Goal: Task Accomplishment & Management: Manage account settings

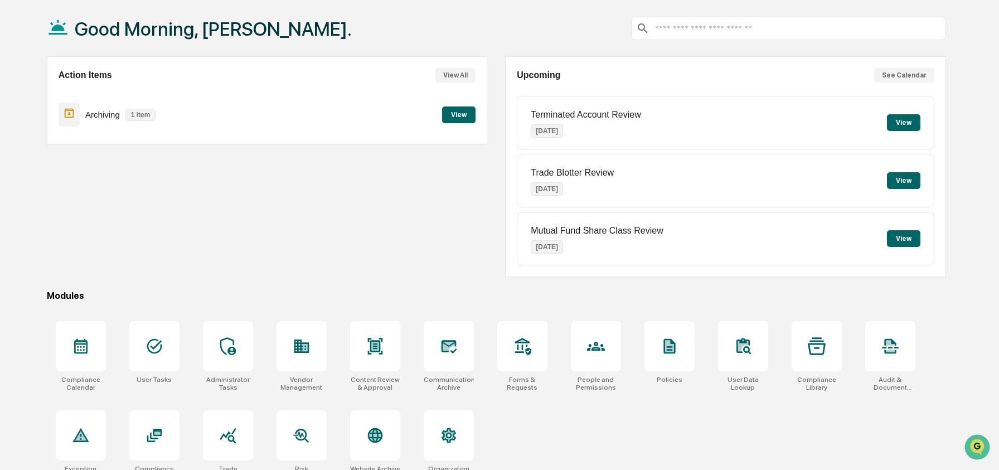
scroll to position [72, 0]
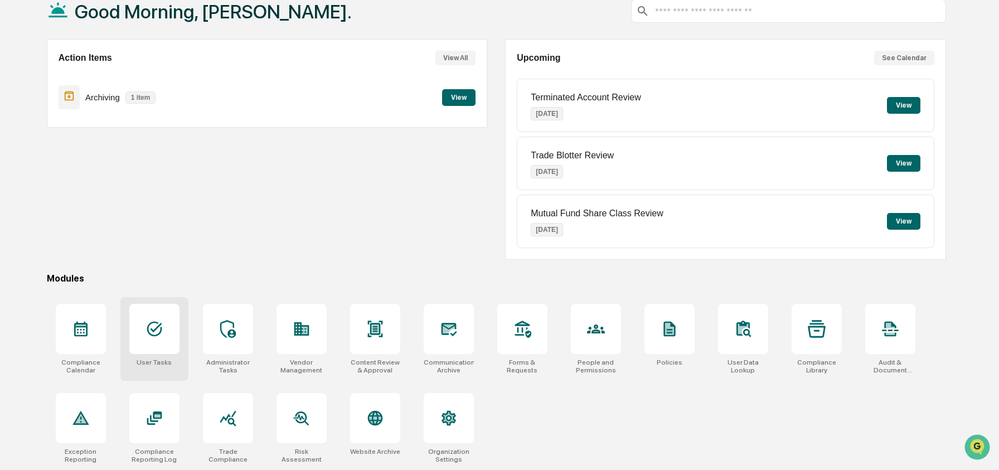
click at [166, 312] on div at bounding box center [154, 329] width 50 height 50
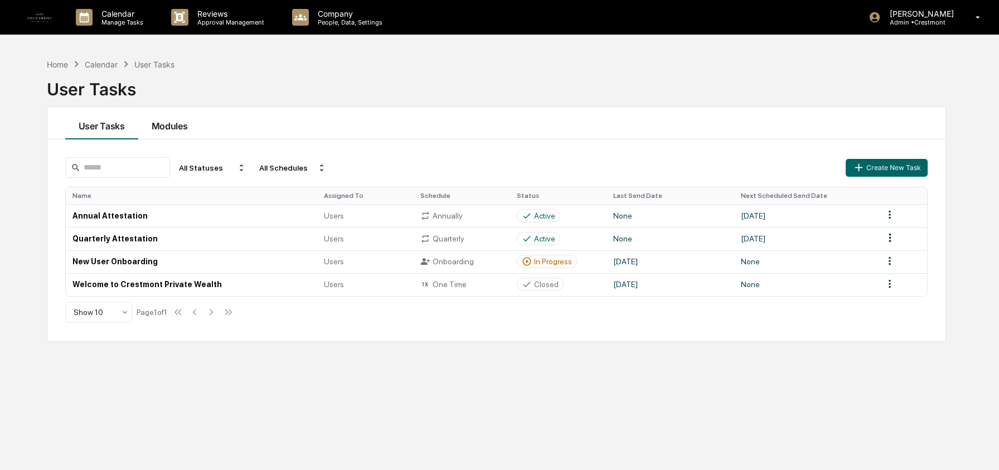
click at [188, 118] on button "Modules" at bounding box center [169, 123] width 63 height 32
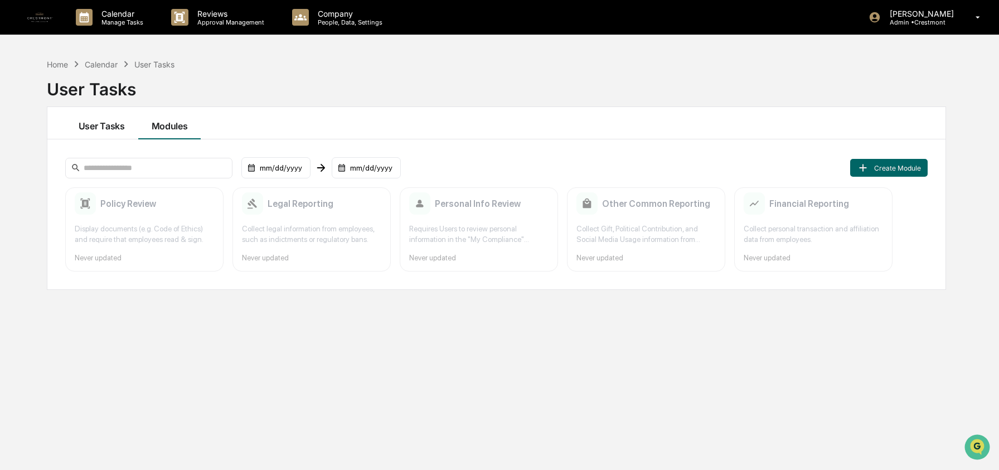
click at [113, 124] on button "User Tasks" at bounding box center [101, 123] width 73 height 32
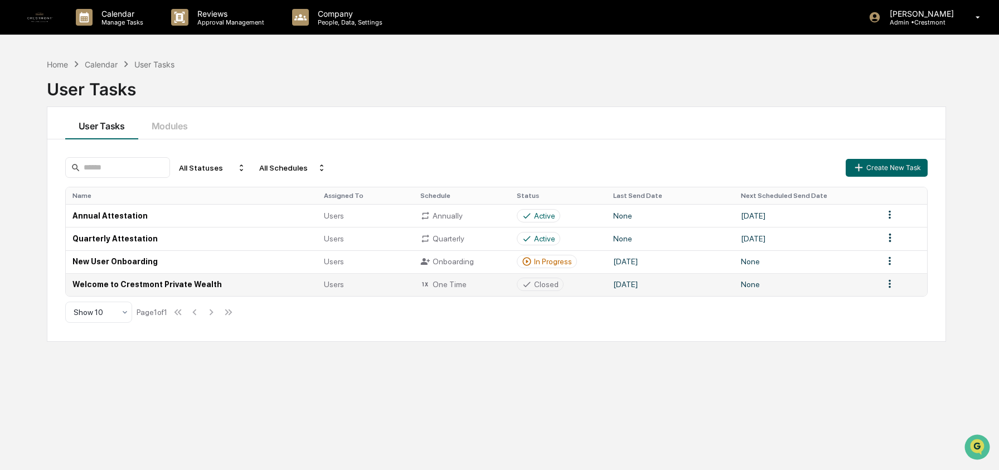
click at [149, 287] on td "Welcome to Crestmont Private Wealth" at bounding box center [192, 284] width 252 height 23
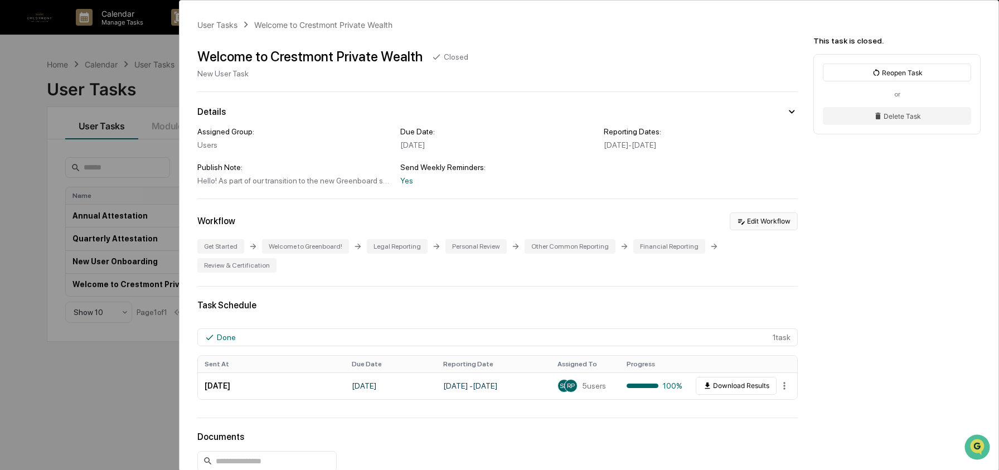
click at [749, 222] on button "Edit Workflow" at bounding box center [764, 221] width 68 height 18
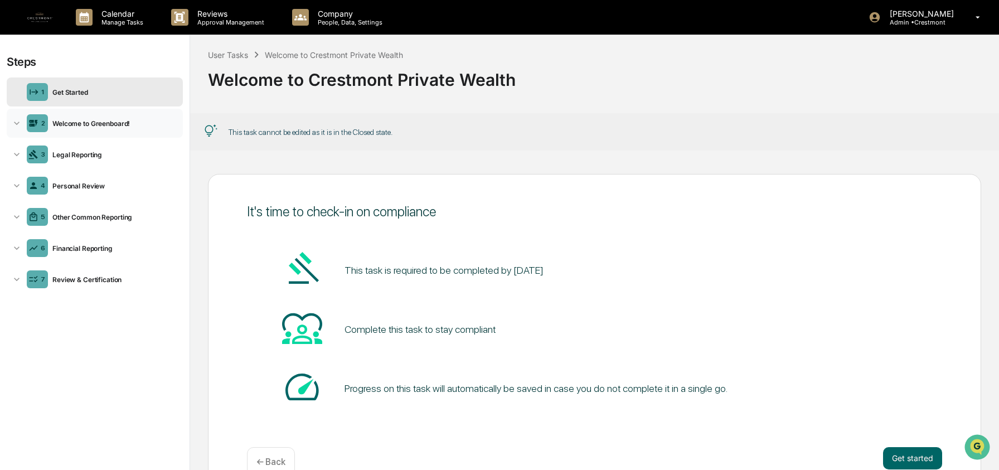
click at [100, 129] on div "2 Welcome to Greenboard!" at bounding box center [95, 123] width 176 height 29
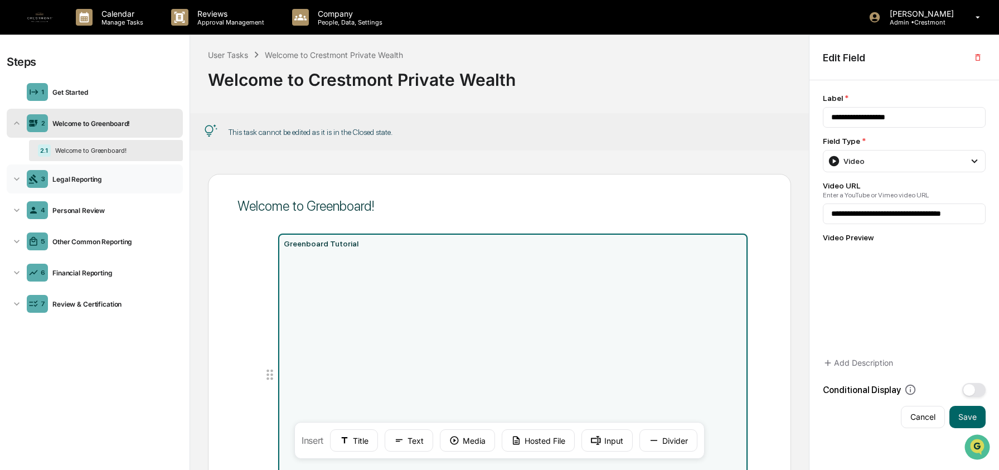
click at [98, 182] on div "Legal Reporting" at bounding box center [113, 179] width 130 height 8
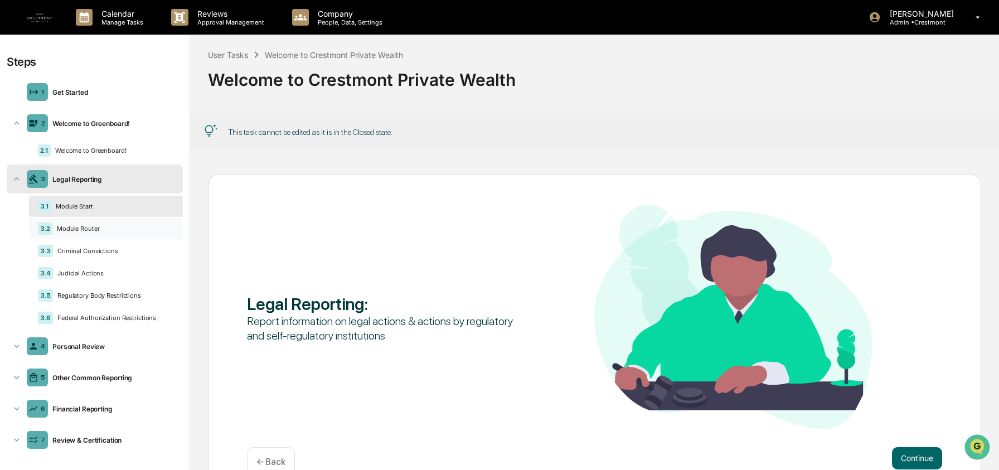
click at [97, 220] on div "3.2 Module Router" at bounding box center [106, 228] width 154 height 21
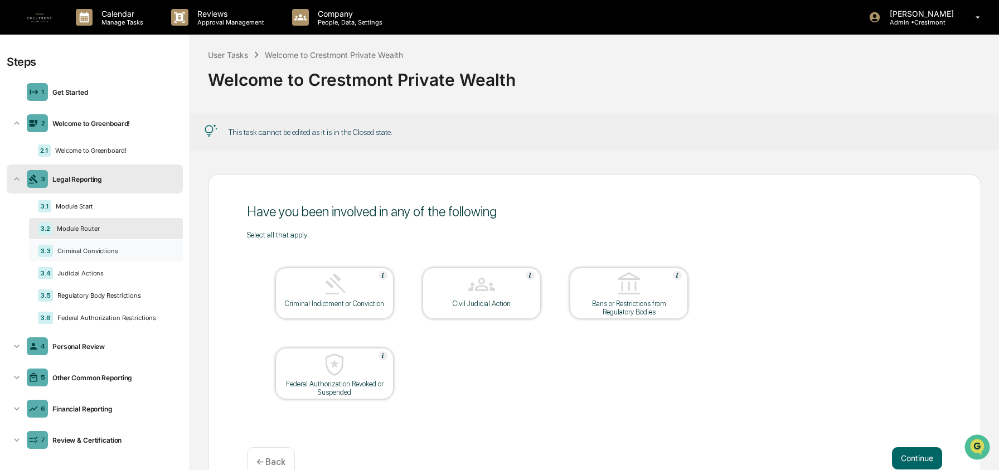
click at [96, 246] on div "3.3 Criminal Convictions" at bounding box center [106, 250] width 154 height 21
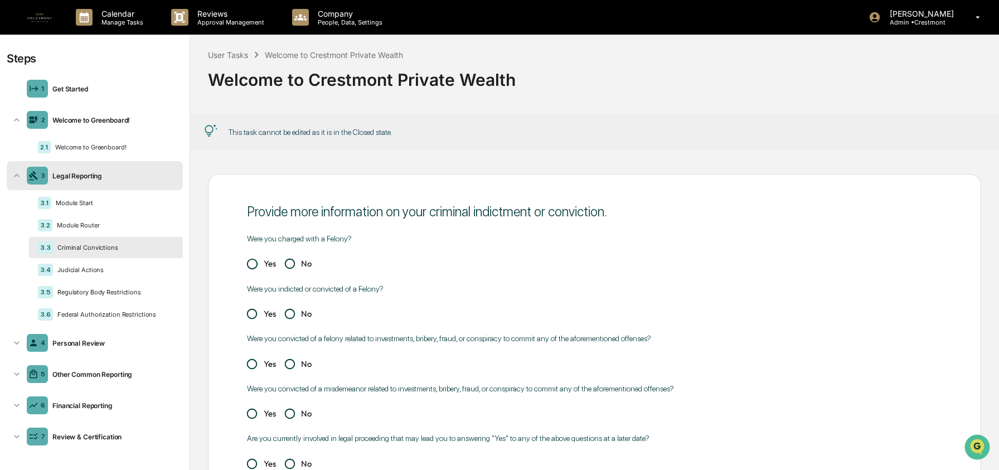
scroll to position [8, 0]
click at [92, 343] on div "Personal Review" at bounding box center [113, 342] width 130 height 8
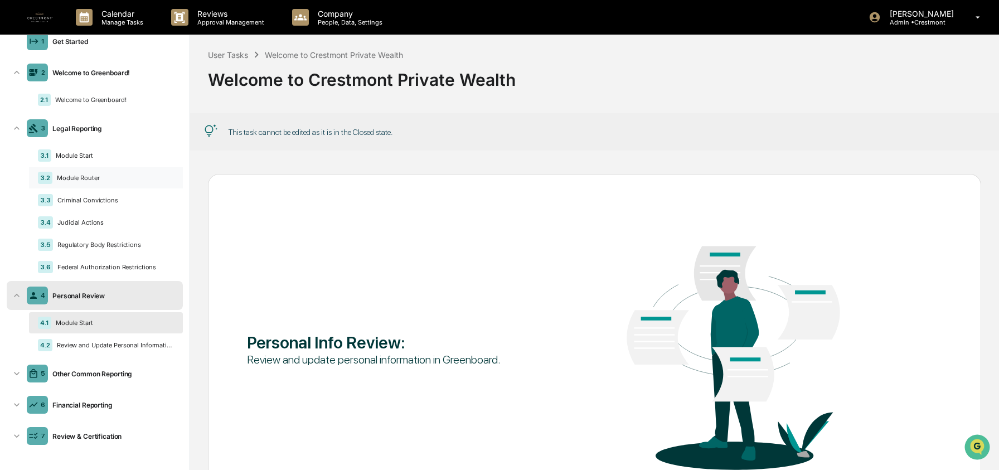
scroll to position [56, 0]
click at [100, 375] on div "Other Common Reporting" at bounding box center [113, 374] width 130 height 8
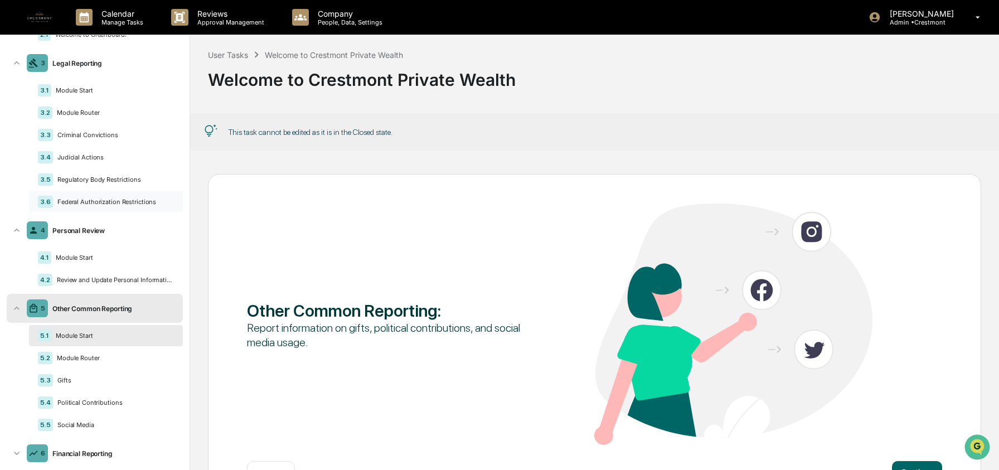
scroll to position [172, 0]
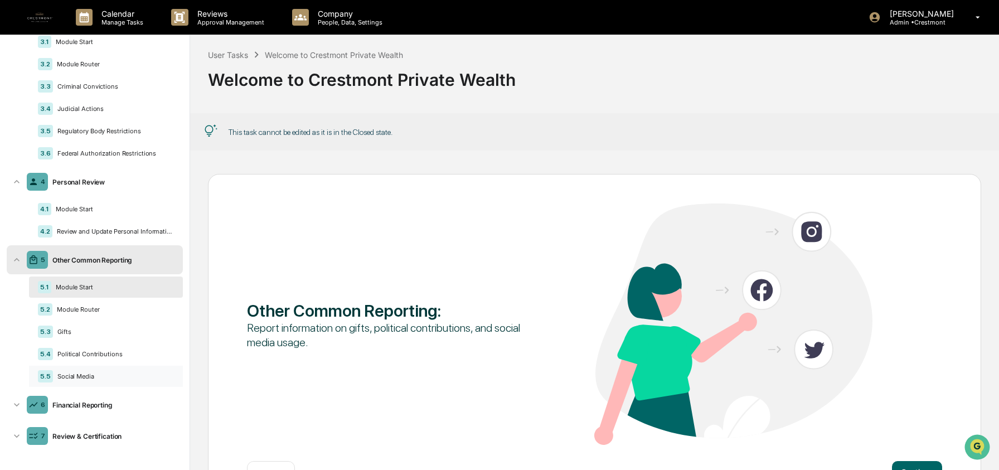
click at [84, 384] on div "5.5 Social Media" at bounding box center [106, 376] width 154 height 21
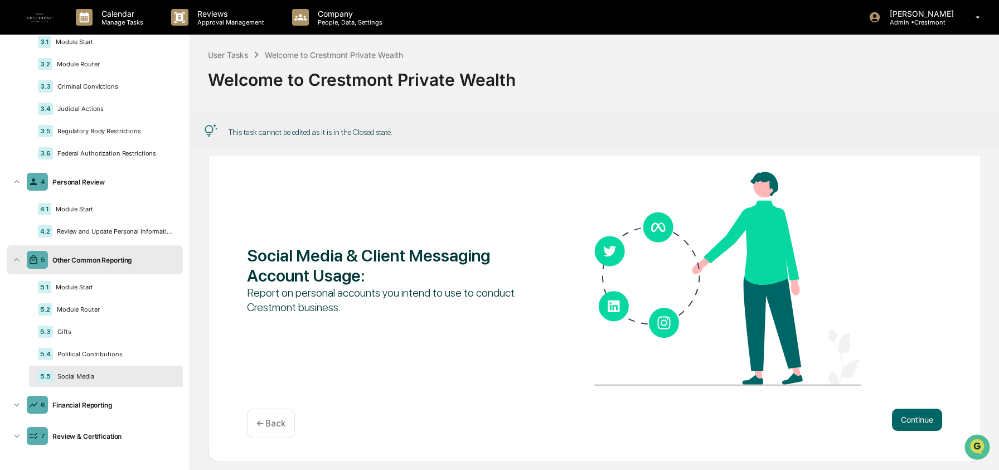
scroll to position [47, 0]
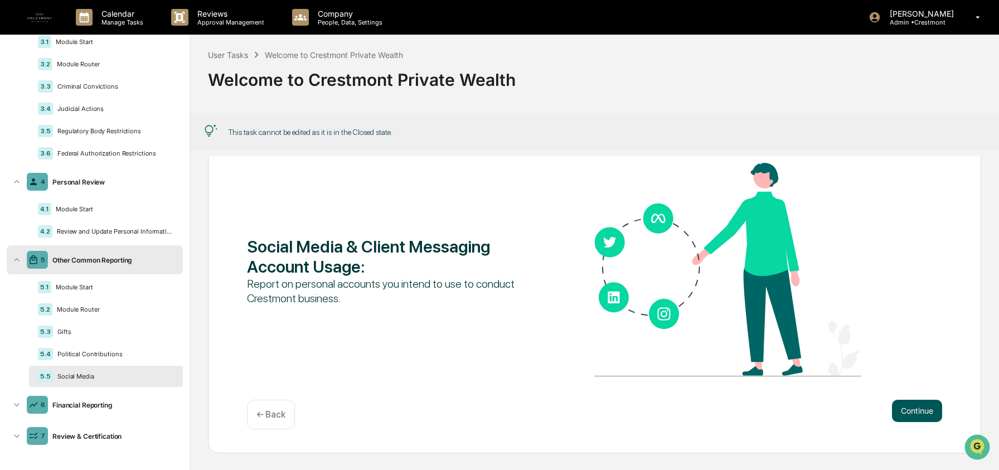
click at [919, 411] on button "Continue" at bounding box center [917, 411] width 50 height 22
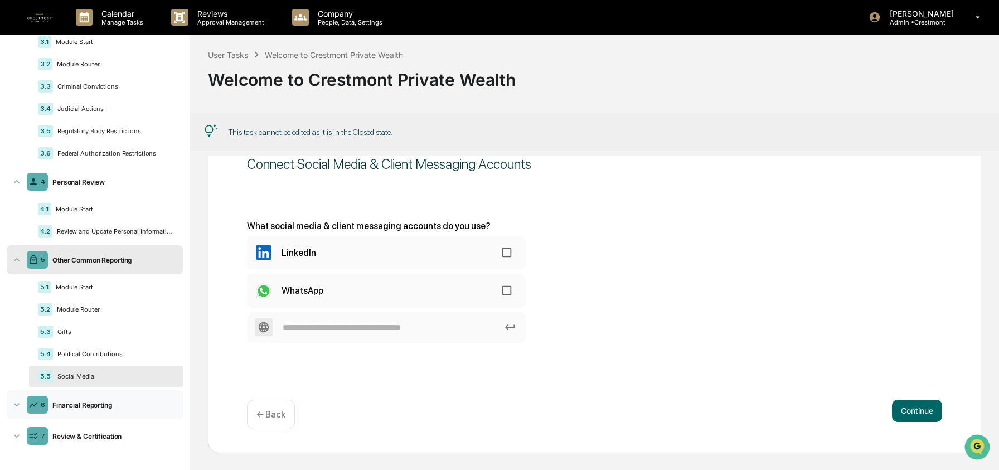
click at [83, 403] on div "Financial Reporting" at bounding box center [113, 405] width 130 height 8
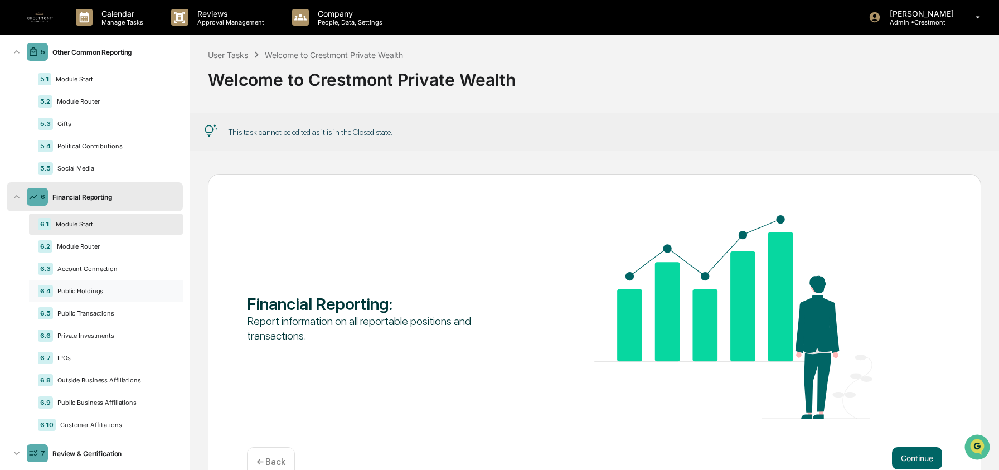
scroll to position [403, 0]
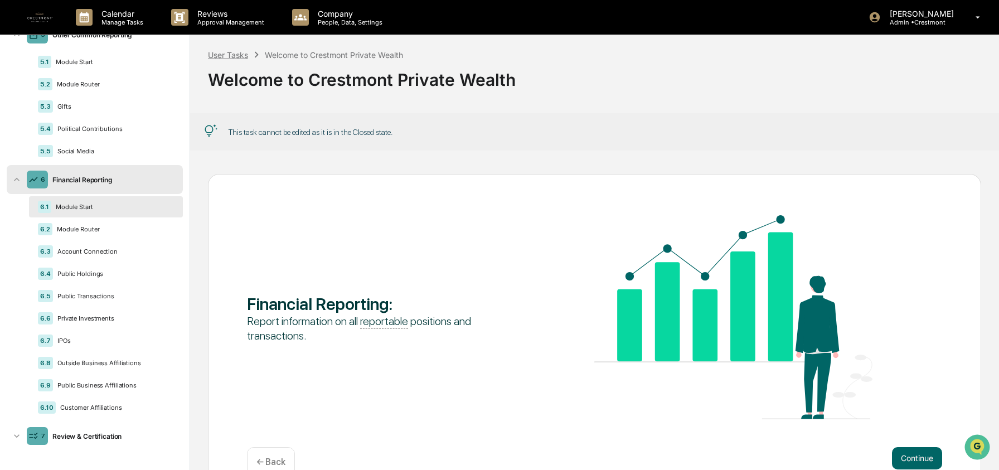
click at [225, 56] on div "User Tasks" at bounding box center [228, 54] width 40 height 9
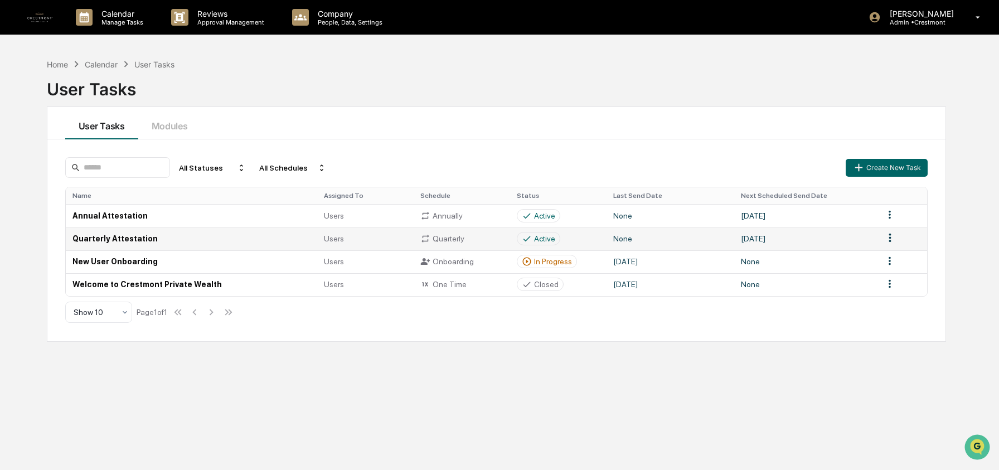
click at [106, 239] on td "Quarterly Attestation" at bounding box center [192, 238] width 252 height 23
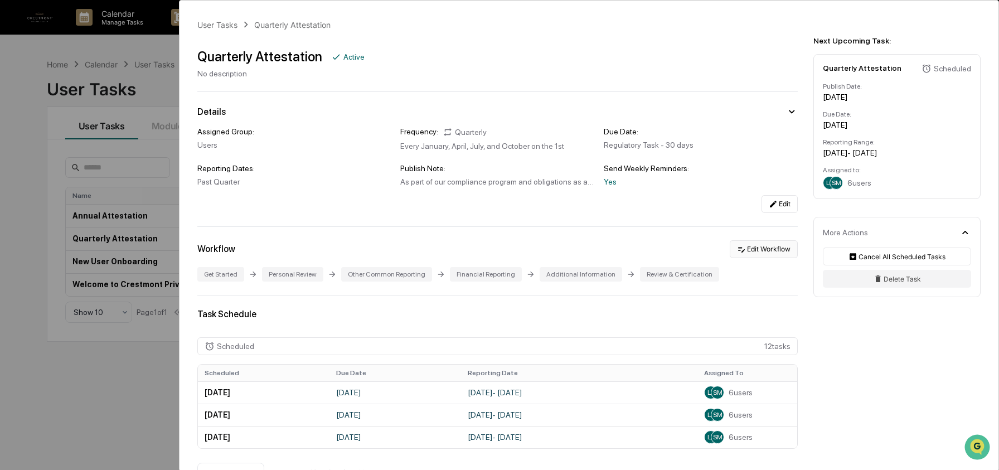
click at [770, 246] on button "Edit Workflow" at bounding box center [764, 249] width 68 height 18
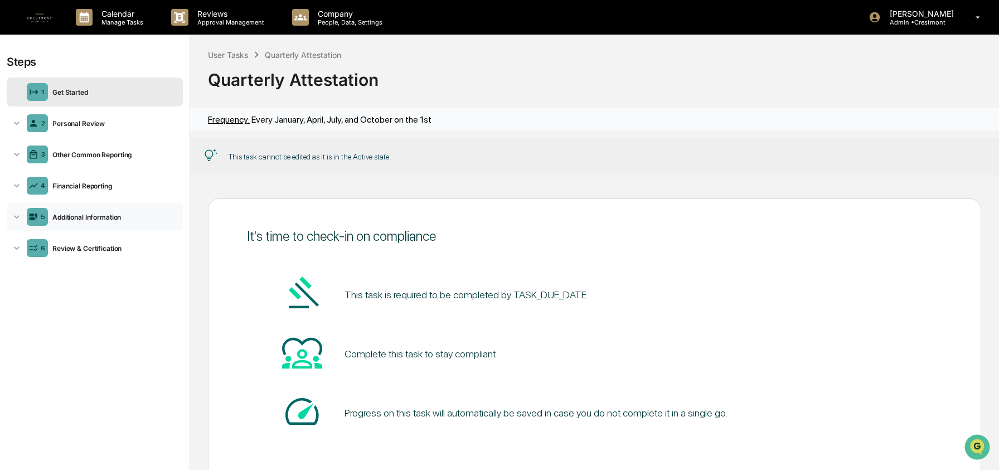
click at [90, 215] on div "Additional Information" at bounding box center [113, 217] width 130 height 8
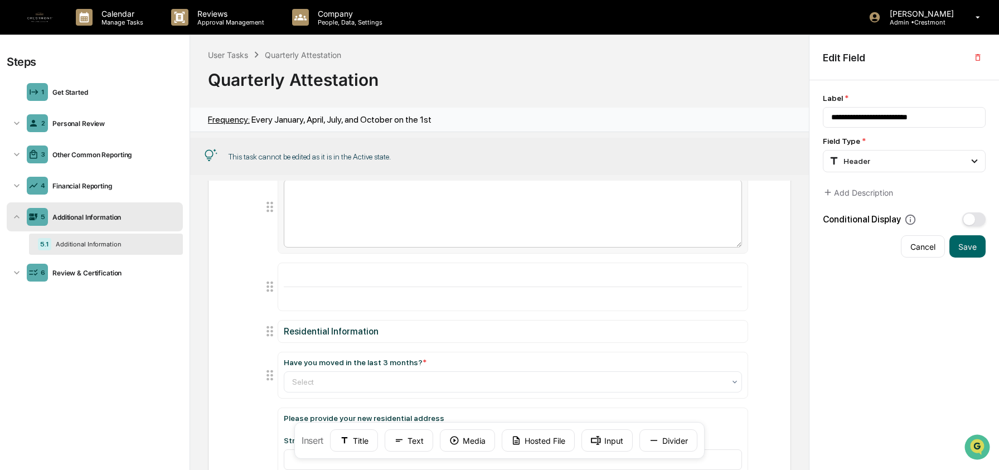
scroll to position [429, 0]
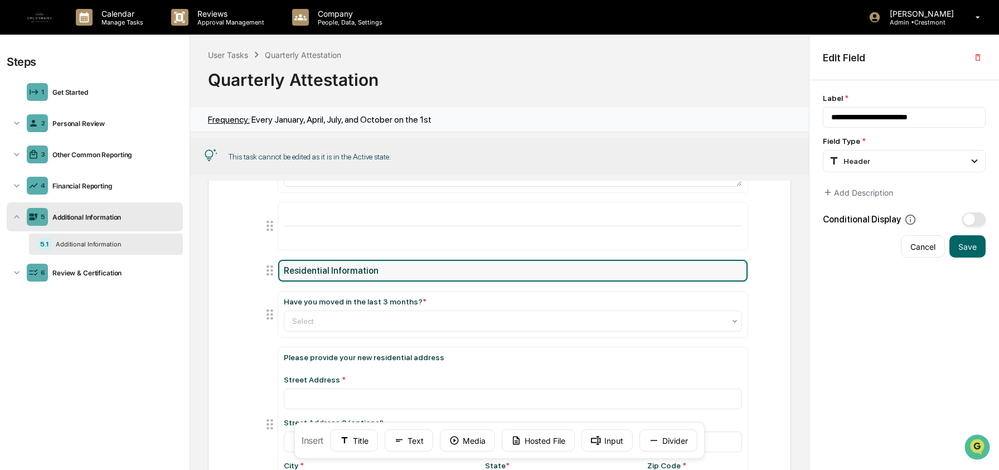
click at [342, 280] on div "Residential Information" at bounding box center [512, 271] width 469 height 22
type input "**********"
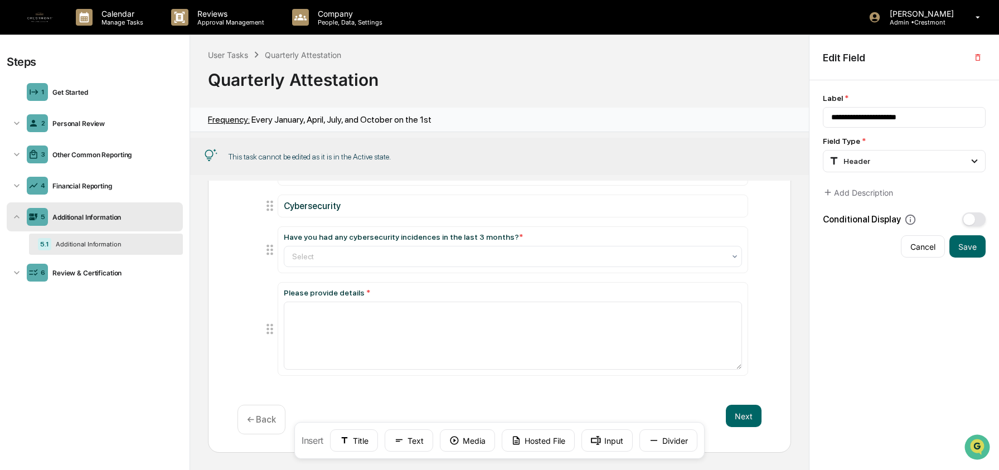
scroll to position [807, 0]
click at [237, 50] on div "User Tasks" at bounding box center [228, 54] width 40 height 9
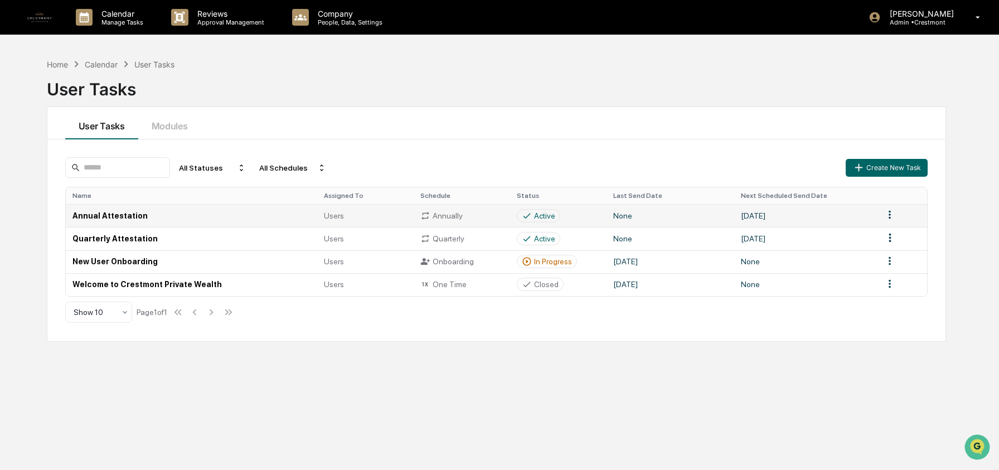
click at [107, 219] on td "Annual Attestation" at bounding box center [192, 215] width 252 height 23
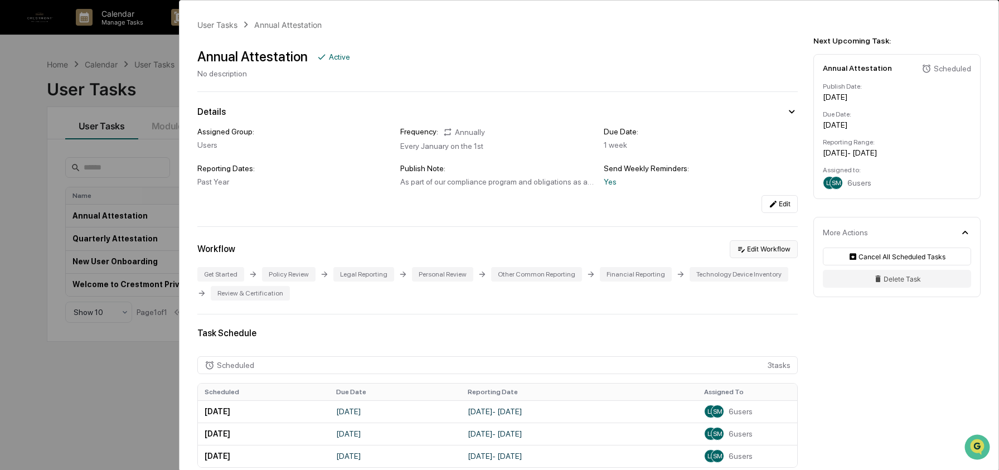
click at [776, 256] on button "Edit Workflow" at bounding box center [764, 249] width 68 height 18
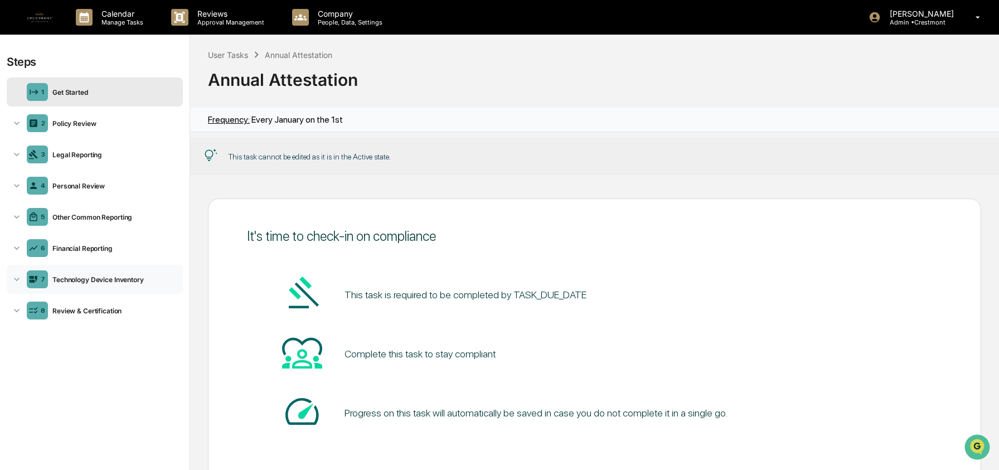
click at [88, 277] on div "Technology Device Inventory" at bounding box center [113, 279] width 130 height 8
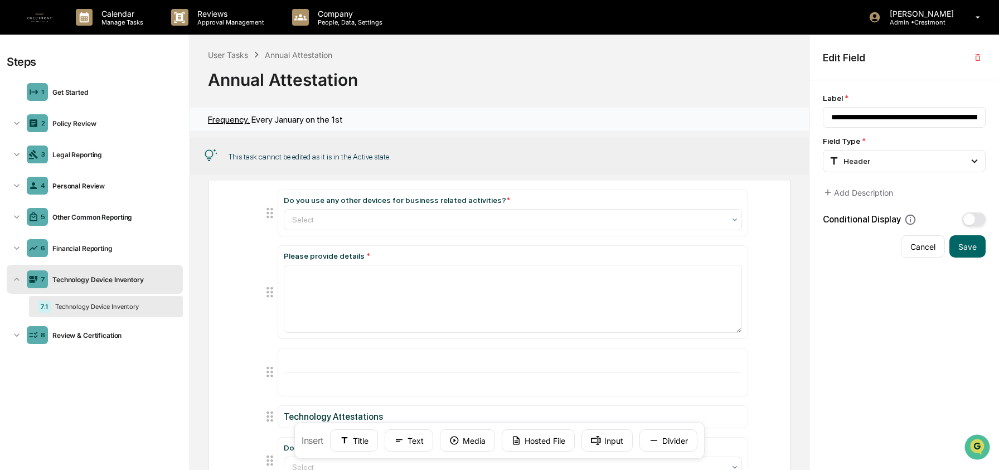
scroll to position [938, 0]
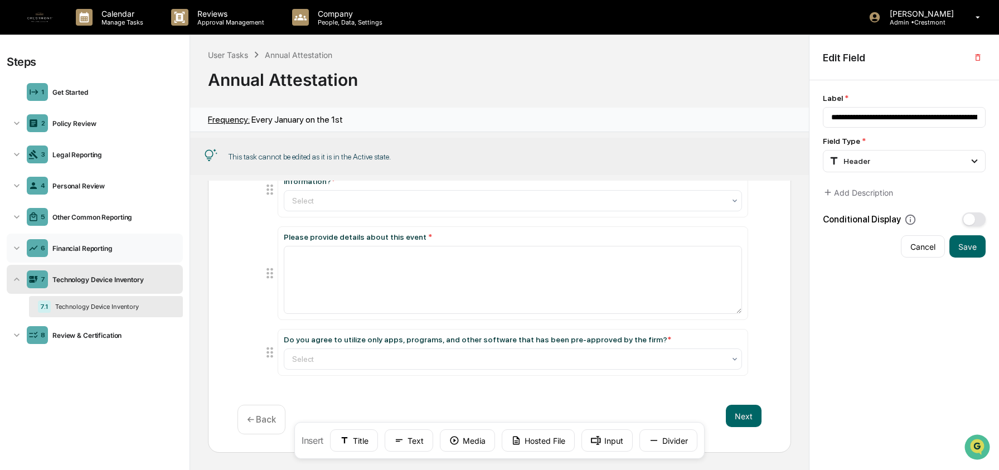
click at [86, 251] on div "Financial Reporting" at bounding box center [113, 248] width 130 height 8
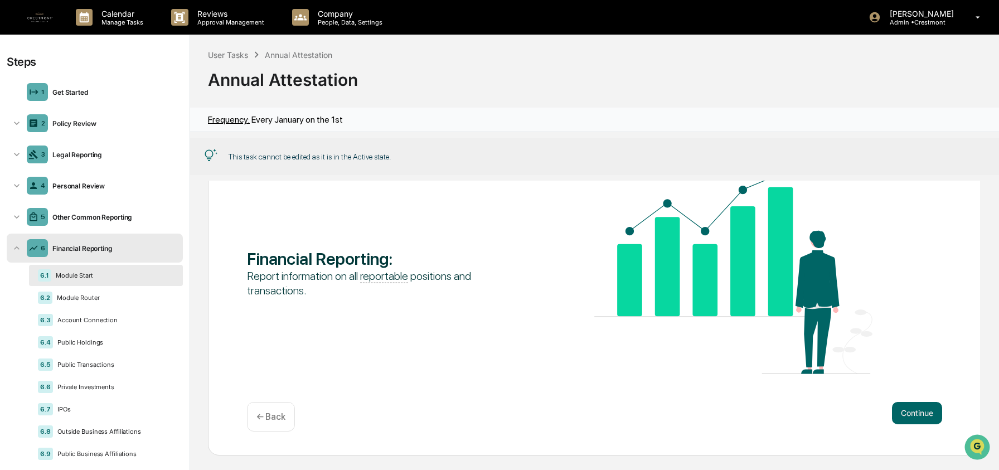
scroll to position [71, 0]
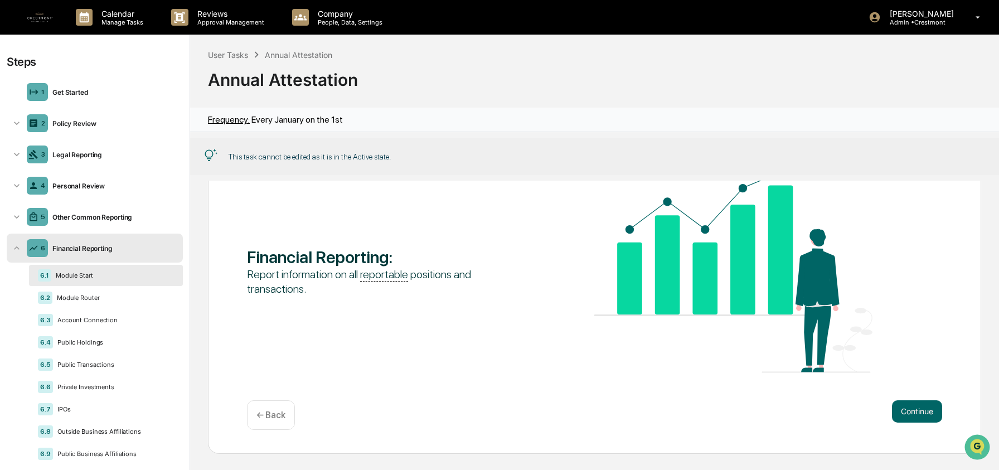
click at [15, 249] on icon at bounding box center [16, 248] width 11 height 11
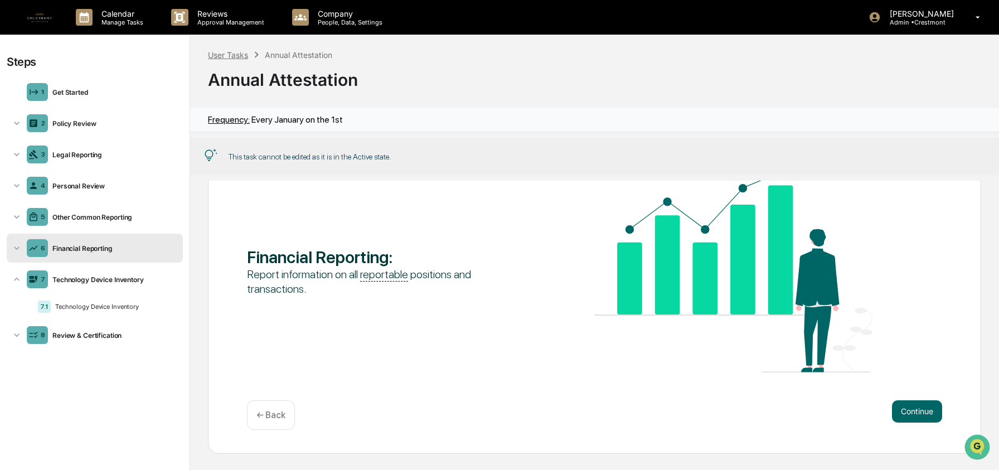
click at [226, 57] on div "User Tasks" at bounding box center [228, 54] width 40 height 9
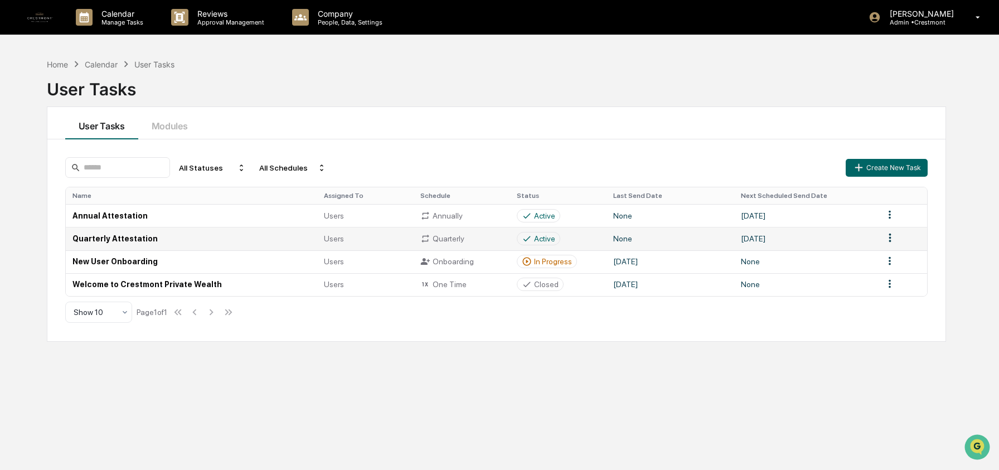
click at [119, 240] on td "Quarterly Attestation" at bounding box center [192, 238] width 252 height 23
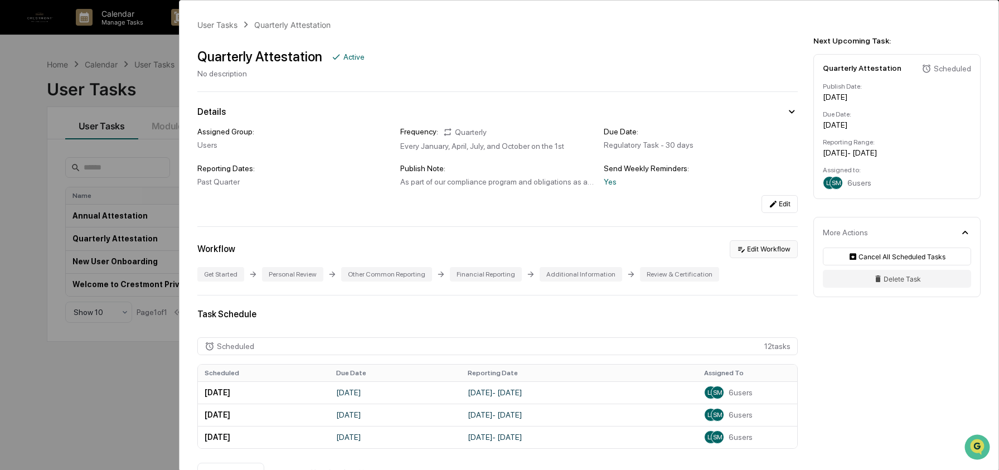
click at [737, 250] on icon at bounding box center [741, 249] width 9 height 9
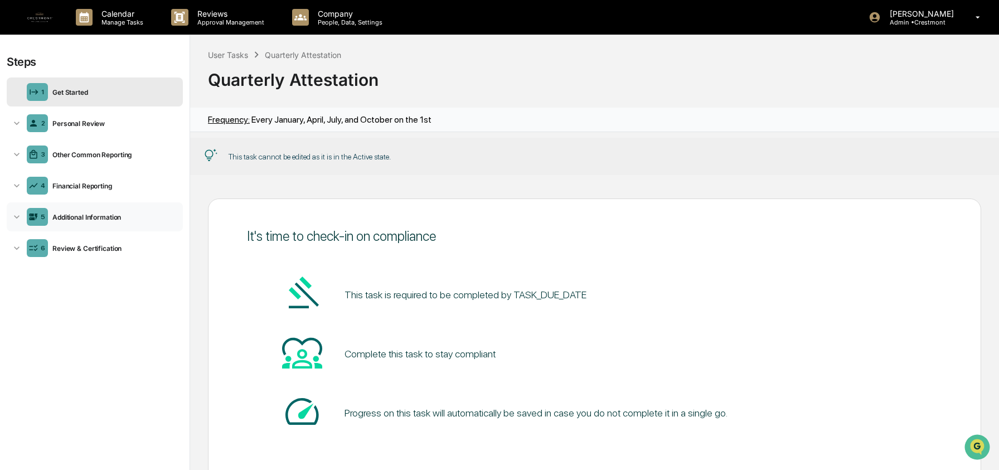
click at [103, 221] on div "Additional Information" at bounding box center [113, 217] width 130 height 8
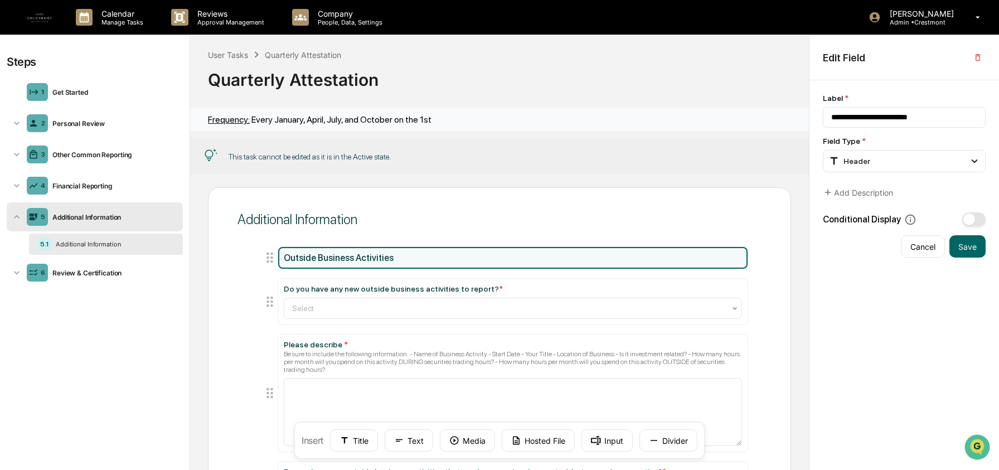
scroll to position [26, 0]
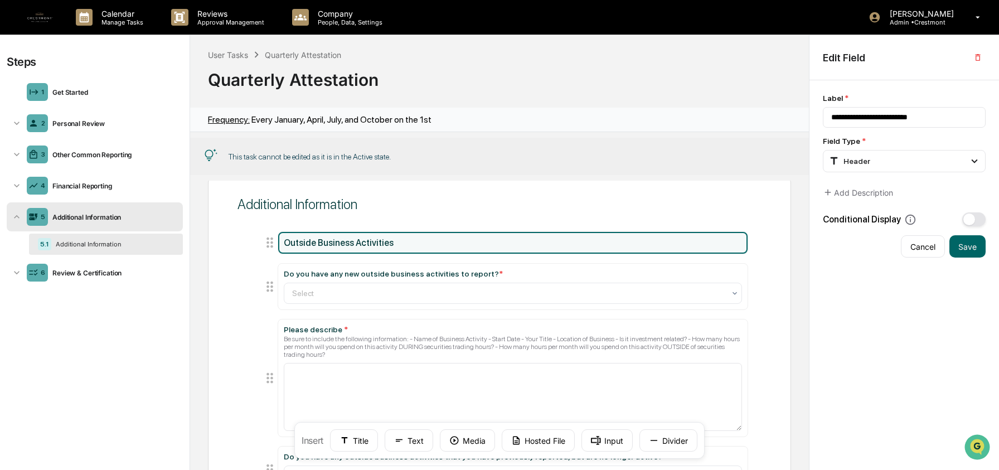
click at [110, 220] on div "Additional Information" at bounding box center [113, 217] width 130 height 8
click at [109, 220] on div "Additional Information" at bounding box center [113, 217] width 130 height 8
click at [106, 243] on div "Additional Information" at bounding box center [112, 244] width 123 height 8
click at [864, 117] on input "**********" at bounding box center [904, 117] width 163 height 21
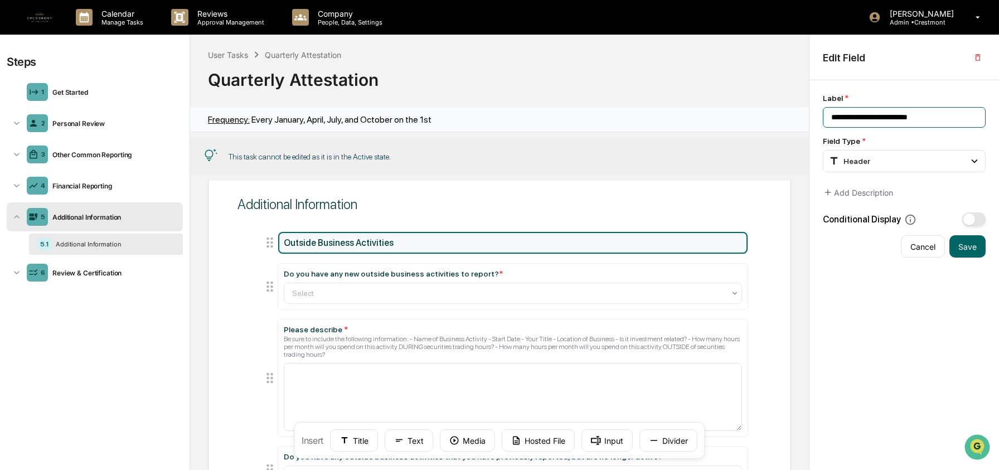
click at [864, 117] on input "**********" at bounding box center [904, 117] width 163 height 21
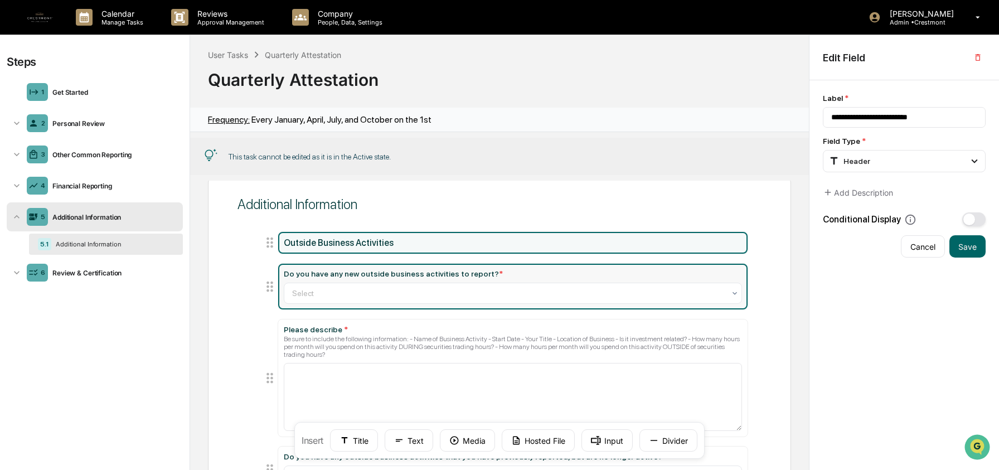
click at [330, 274] on div "Do you have any new outside business activities to report? *" at bounding box center [393, 273] width 219 height 9
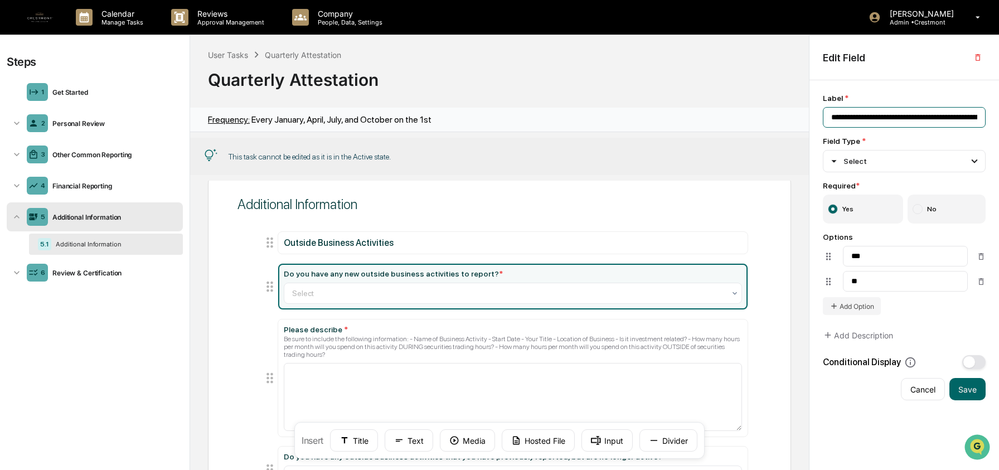
click at [921, 117] on input "**********" at bounding box center [904, 117] width 163 height 21
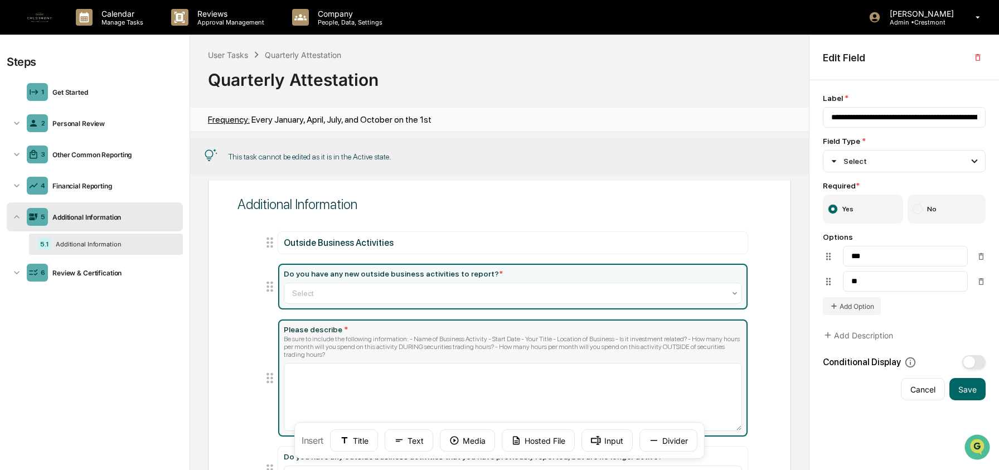
click at [418, 341] on div "Be sure to include the following information: - Name of Business Activity - Sta…" at bounding box center [513, 346] width 458 height 23
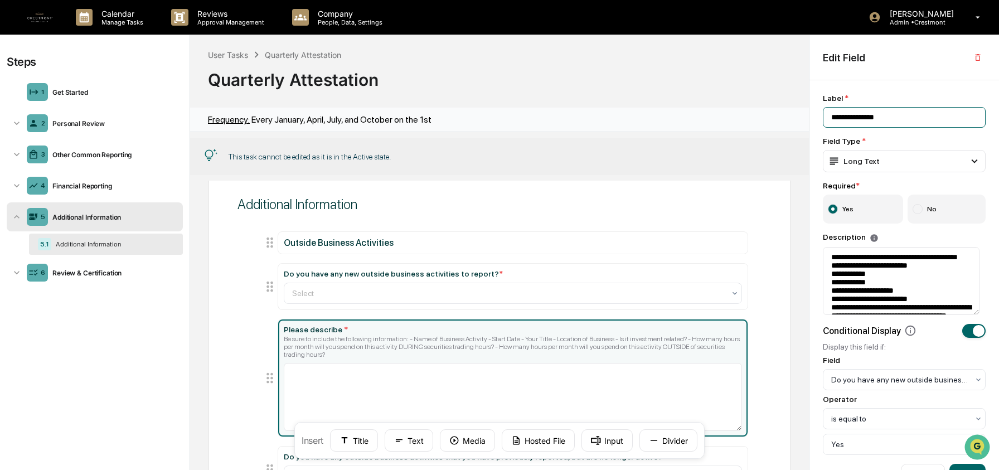
click at [870, 120] on input "**********" at bounding box center [904, 117] width 163 height 21
click at [862, 284] on textarea "**********" at bounding box center [901, 281] width 157 height 68
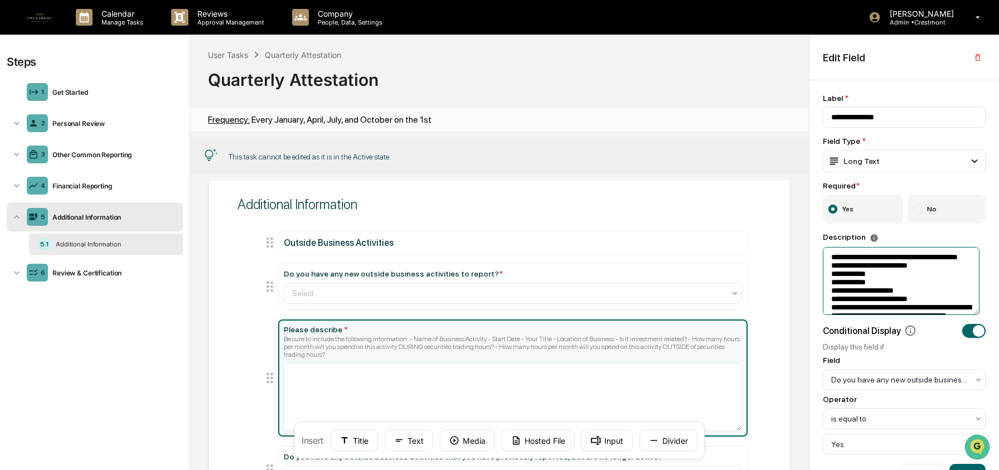
click at [862, 284] on textarea "**********" at bounding box center [901, 281] width 157 height 68
click at [846, 257] on textarea "**********" at bounding box center [901, 281] width 157 height 68
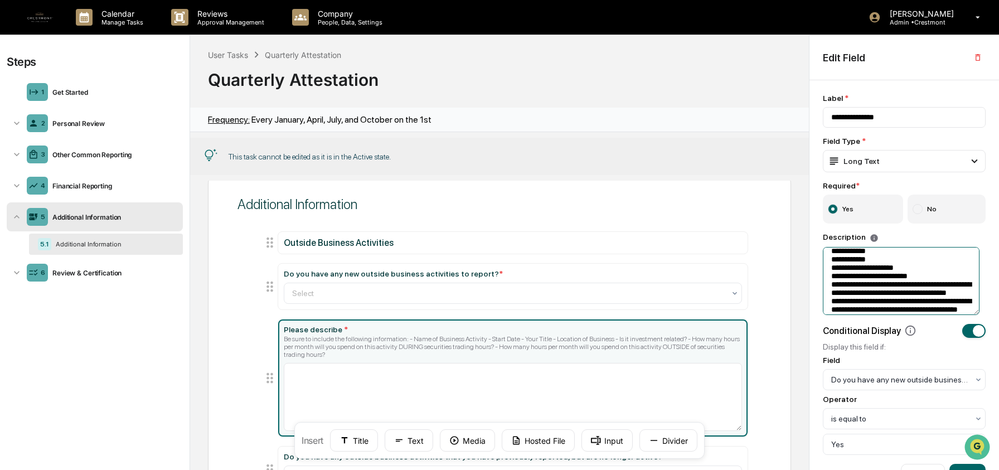
scroll to position [67, 0]
drag, startPoint x: 831, startPoint y: 260, endPoint x: 888, endPoint y: 322, distance: 83.7
click at [888, 322] on div "**********" at bounding box center [904, 274] width 163 height 361
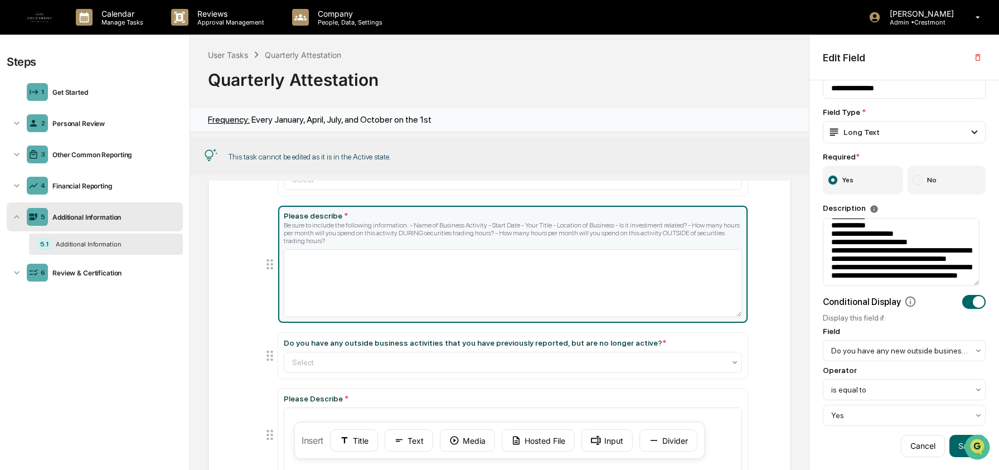
scroll to position [181, 0]
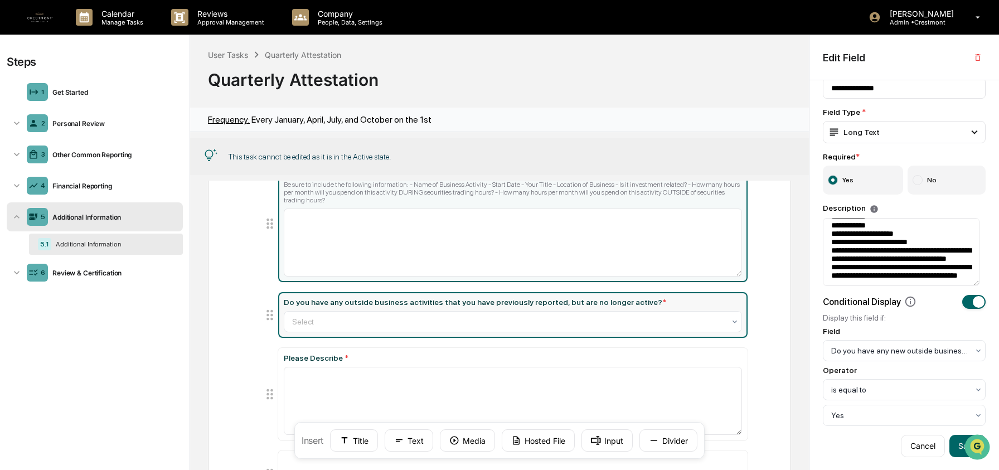
click at [425, 303] on div "Do you have any outside business activities that you have previously reported, …" at bounding box center [475, 302] width 383 height 9
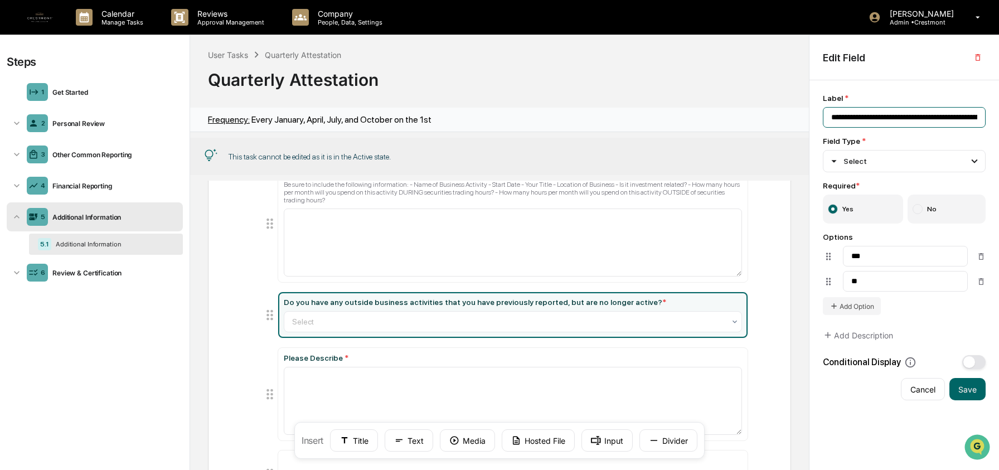
click at [845, 122] on input "**********" at bounding box center [904, 117] width 163 height 21
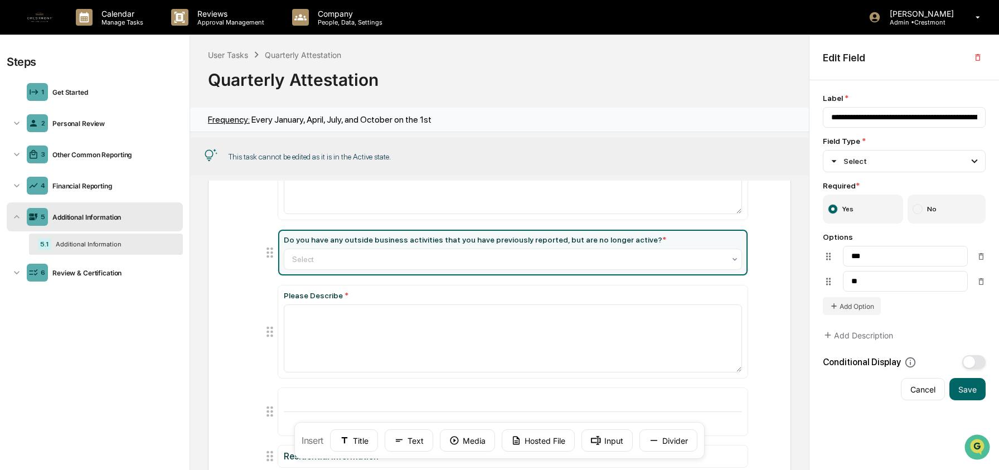
scroll to position [260, 0]
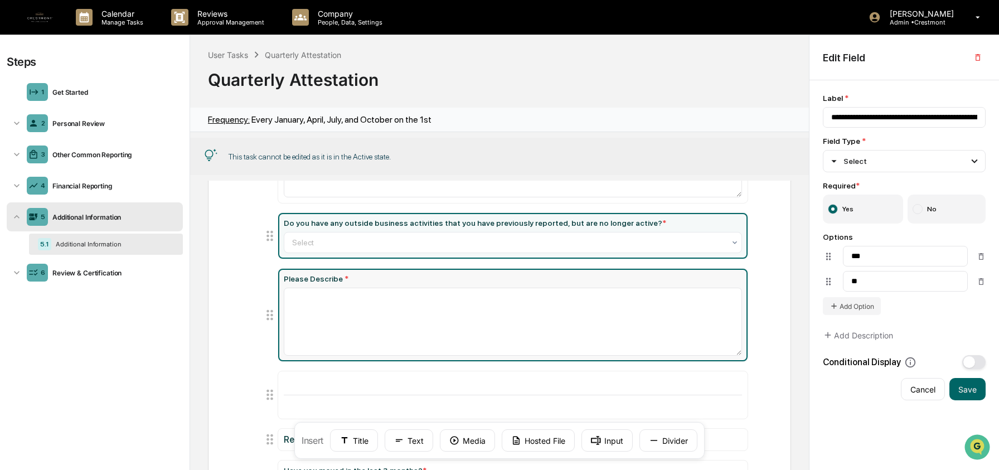
click at [364, 282] on div "Please Describe *" at bounding box center [513, 278] width 458 height 9
type input "**********"
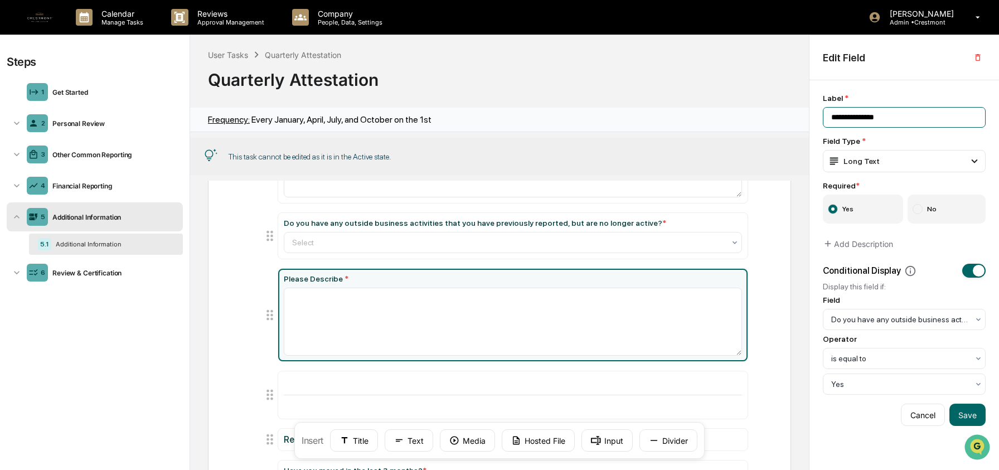
click at [868, 115] on input "**********" at bounding box center [904, 117] width 163 height 21
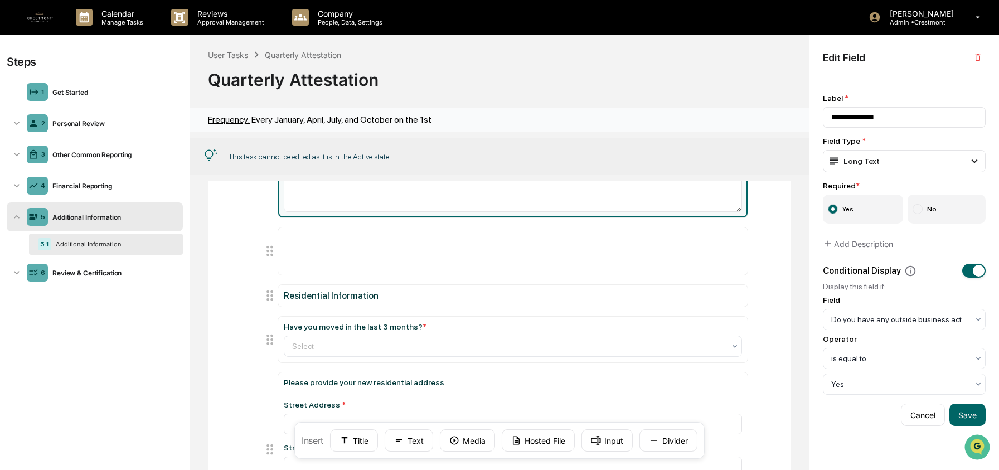
scroll to position [441, 0]
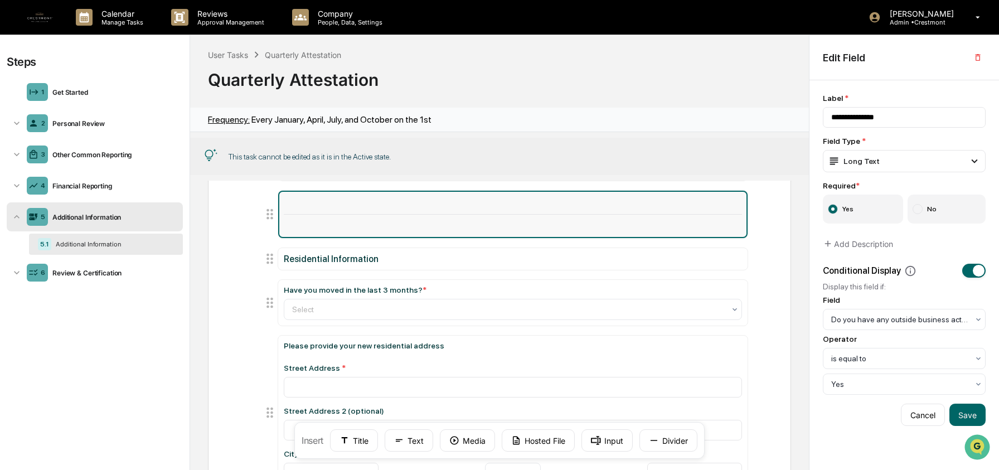
click at [320, 215] on div at bounding box center [513, 214] width 458 height 1
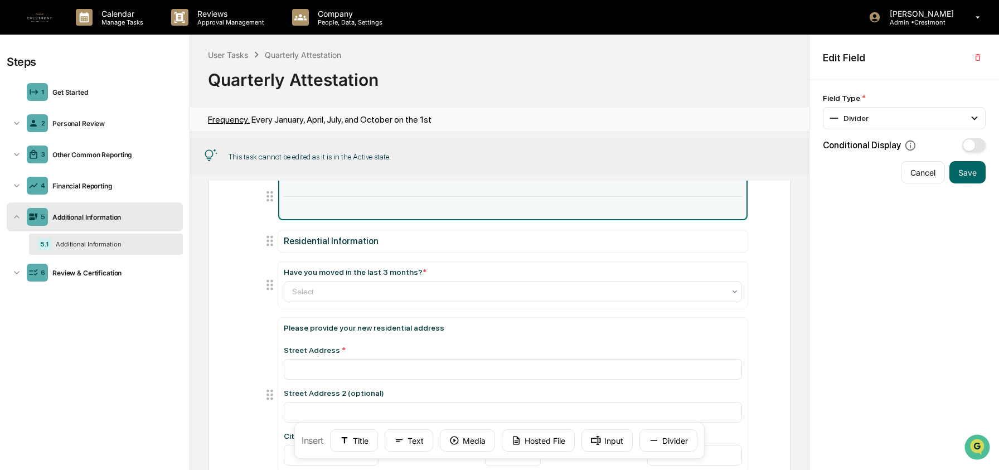
scroll to position [459, 0]
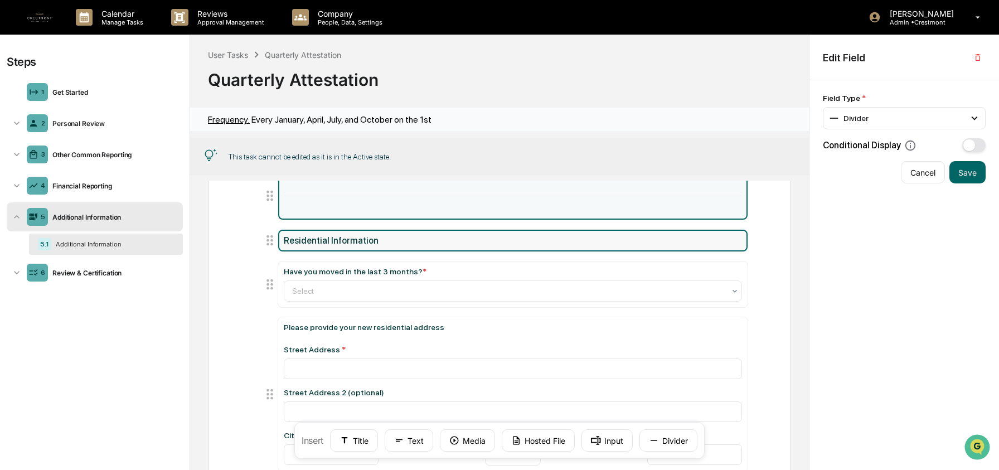
click at [359, 243] on div "Residential Information" at bounding box center [513, 240] width 458 height 11
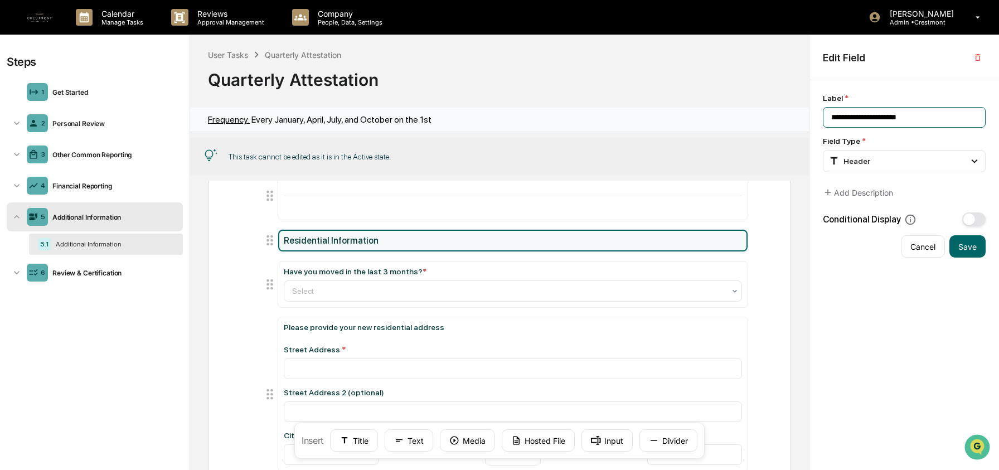
click at [855, 115] on input "**********" at bounding box center [904, 117] width 163 height 21
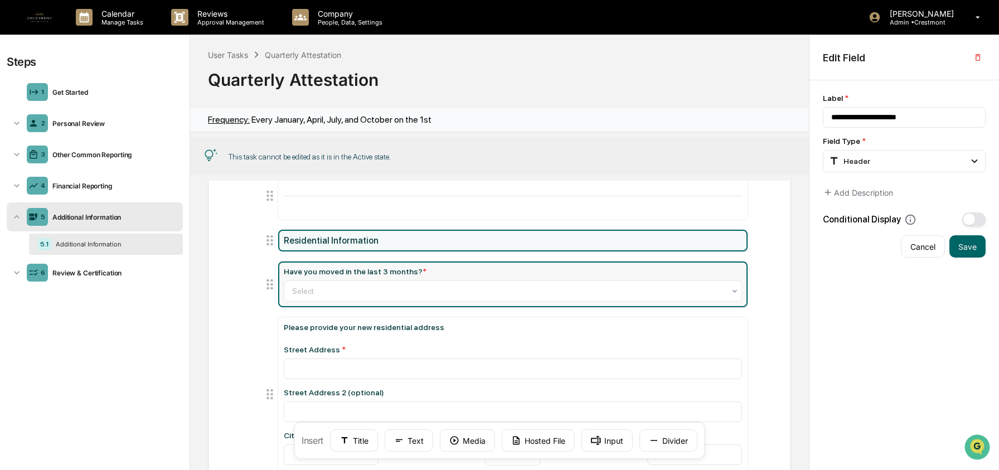
click at [381, 274] on div "Have you moved in the last 3 months? *" at bounding box center [355, 271] width 143 height 9
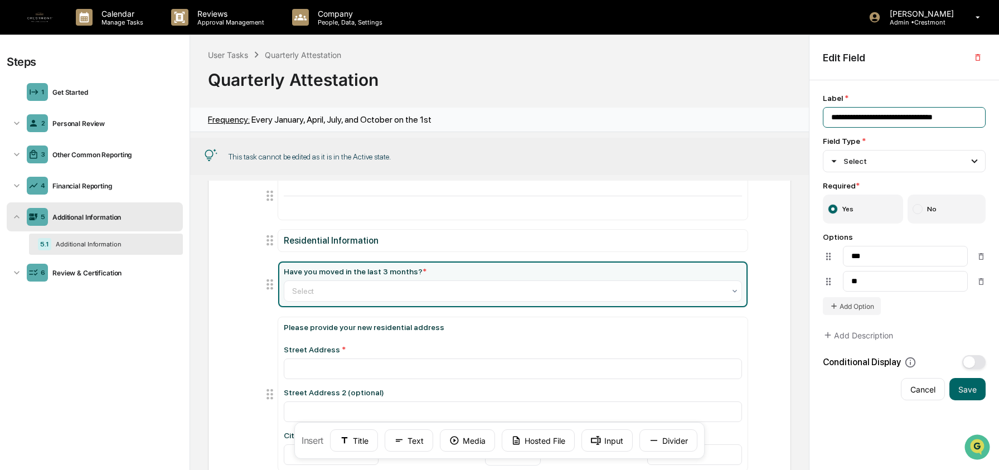
click at [866, 118] on input "**********" at bounding box center [904, 117] width 163 height 21
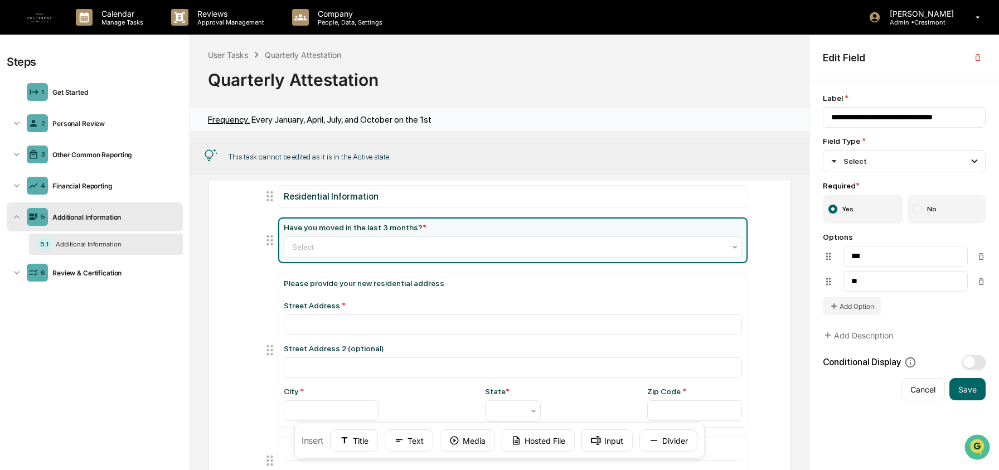
scroll to position [530, 0]
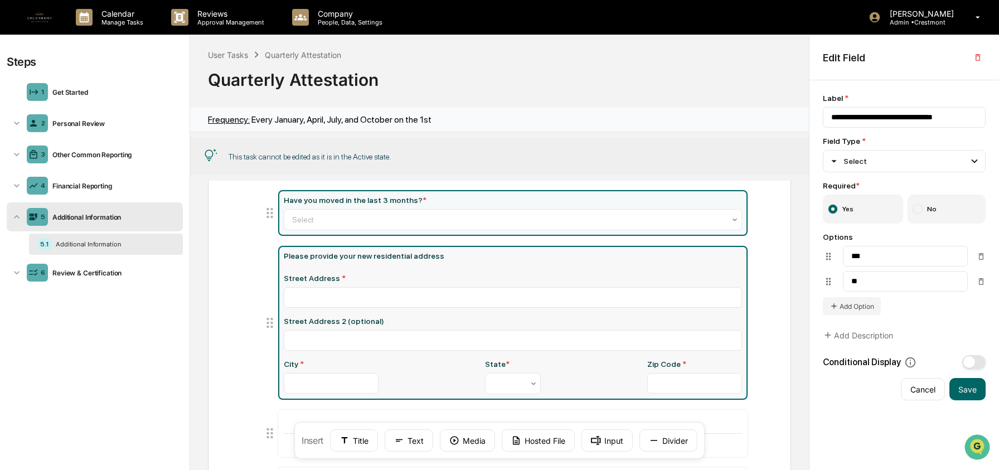
click at [406, 260] on div "Please provide your new residential address" at bounding box center [513, 255] width 458 height 9
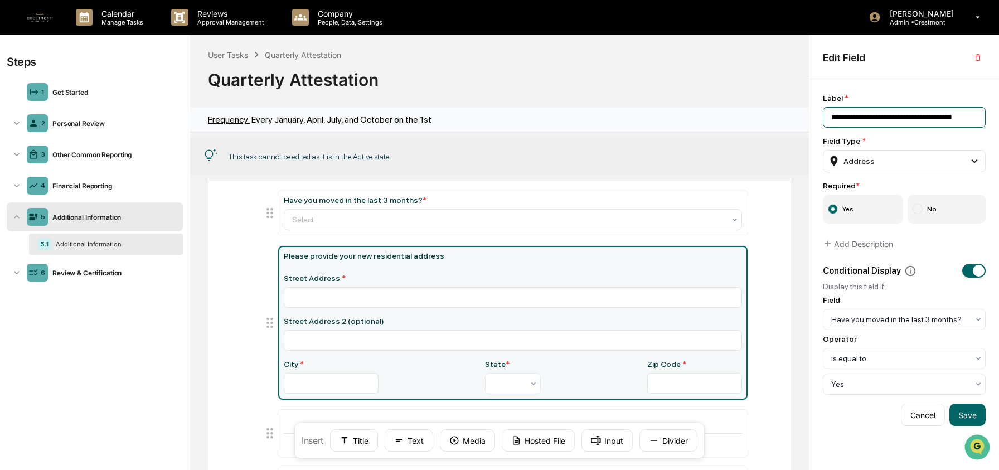
click at [880, 118] on input "**********" at bounding box center [904, 117] width 163 height 21
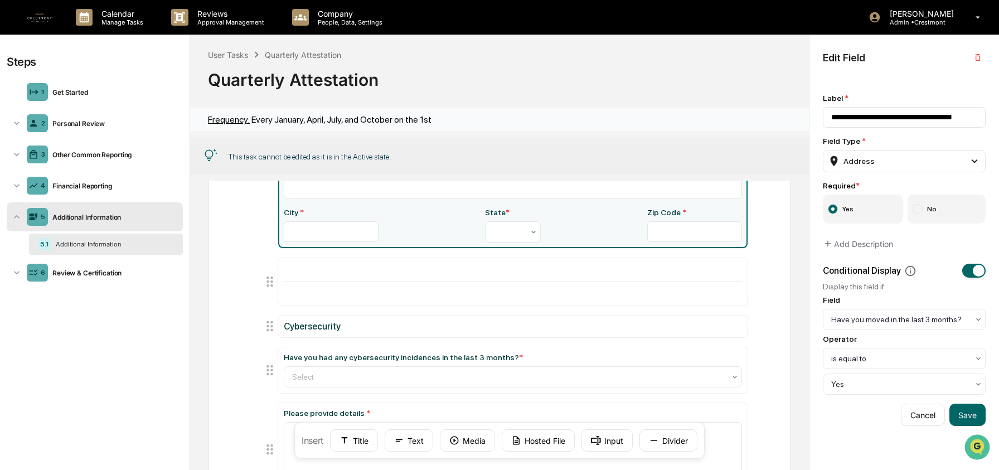
scroll to position [686, 0]
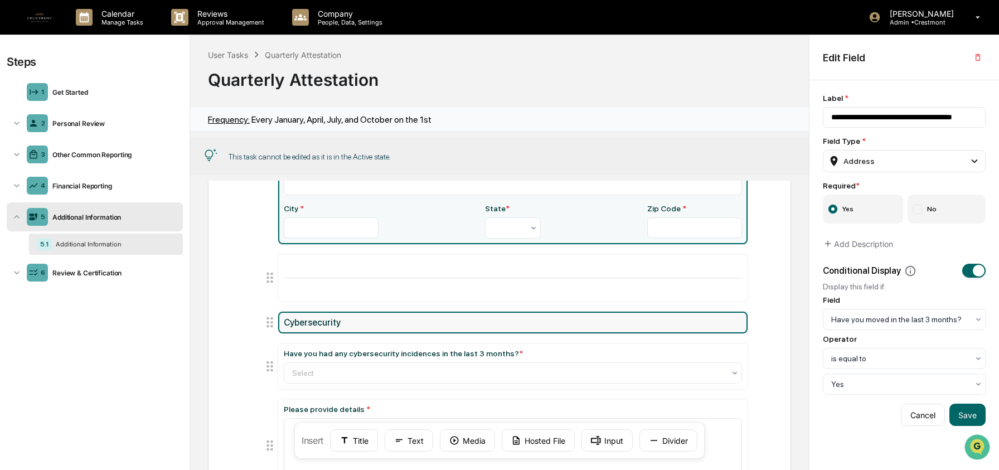
click at [338, 328] on div "Cybersecurity" at bounding box center [513, 322] width 458 height 11
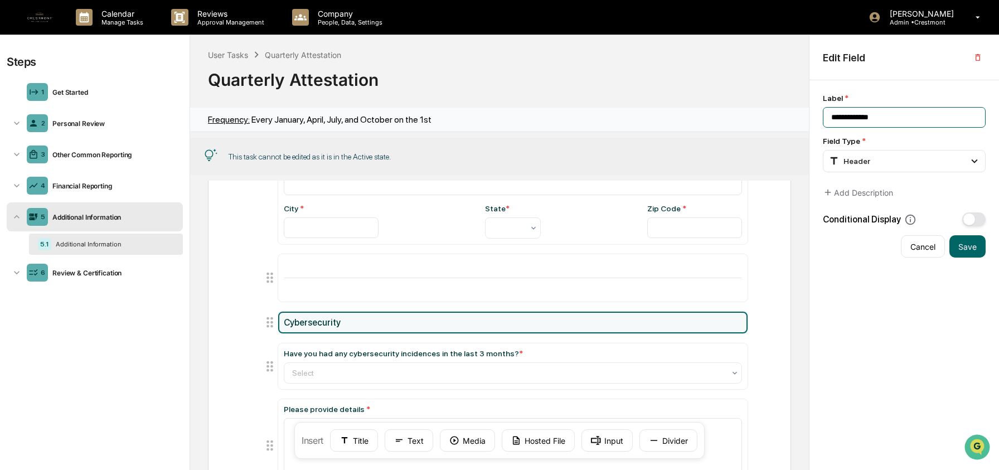
click at [867, 123] on input "**********" at bounding box center [904, 117] width 163 height 21
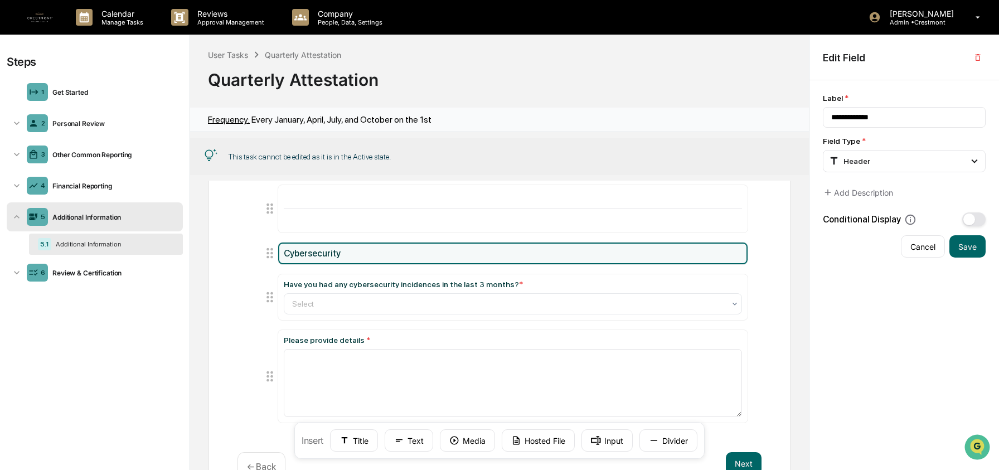
scroll to position [766, 0]
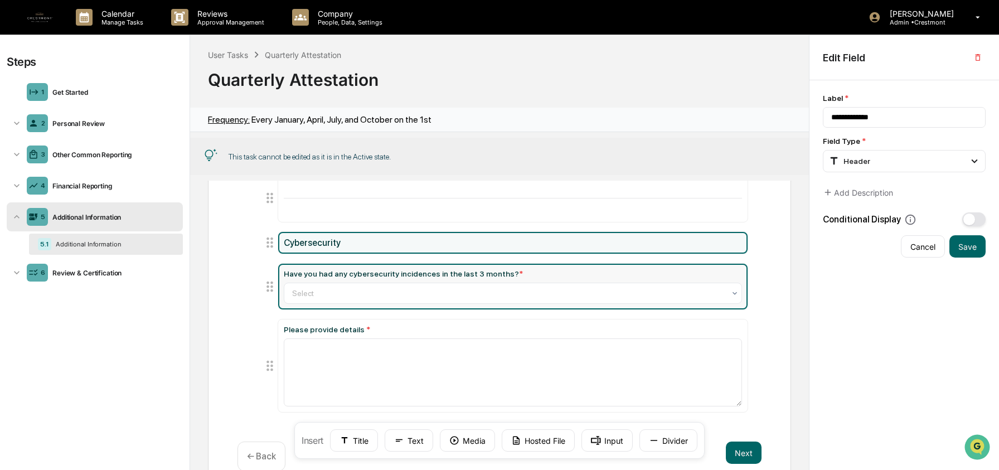
click at [397, 278] on div "Have you had any cybersecurity incidences in the last 3 months? *" at bounding box center [403, 273] width 239 height 9
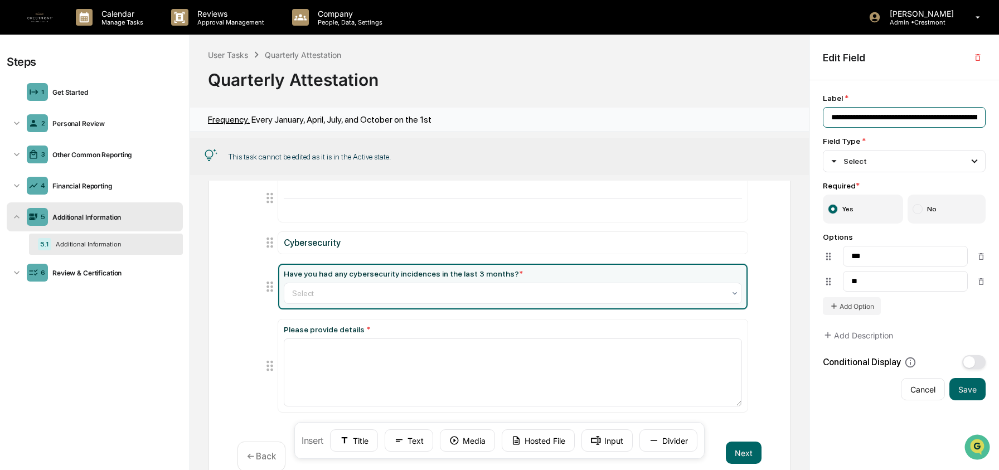
click at [892, 115] on input "**********" at bounding box center [904, 117] width 163 height 21
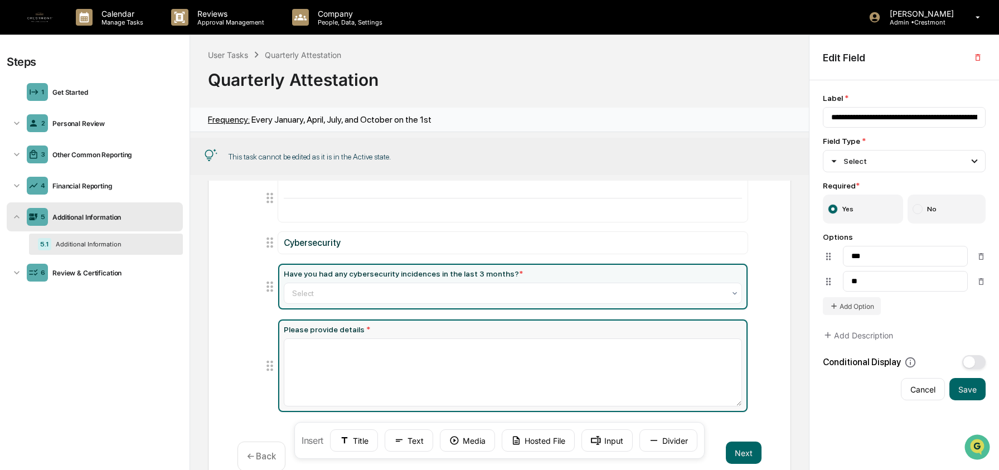
click at [335, 333] on div "Please provide details *" at bounding box center [513, 329] width 458 height 9
type input "**********"
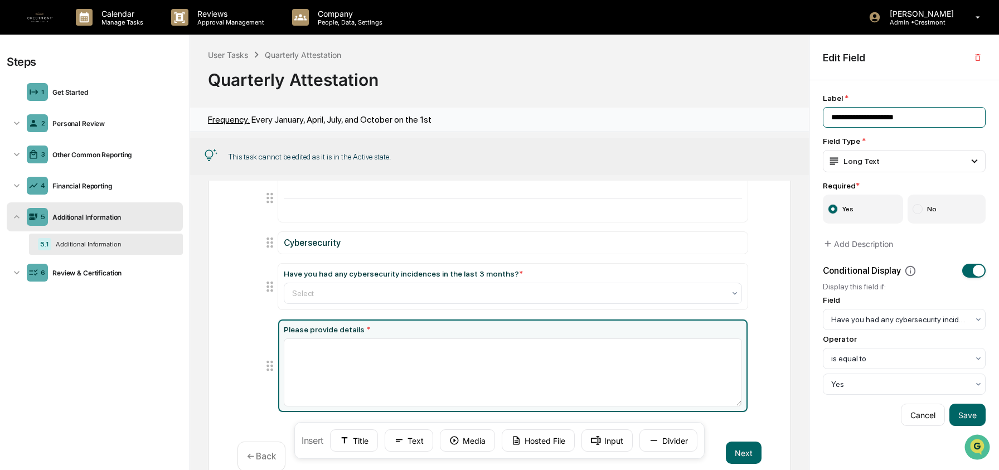
click at [874, 113] on input "**********" at bounding box center [904, 117] width 163 height 21
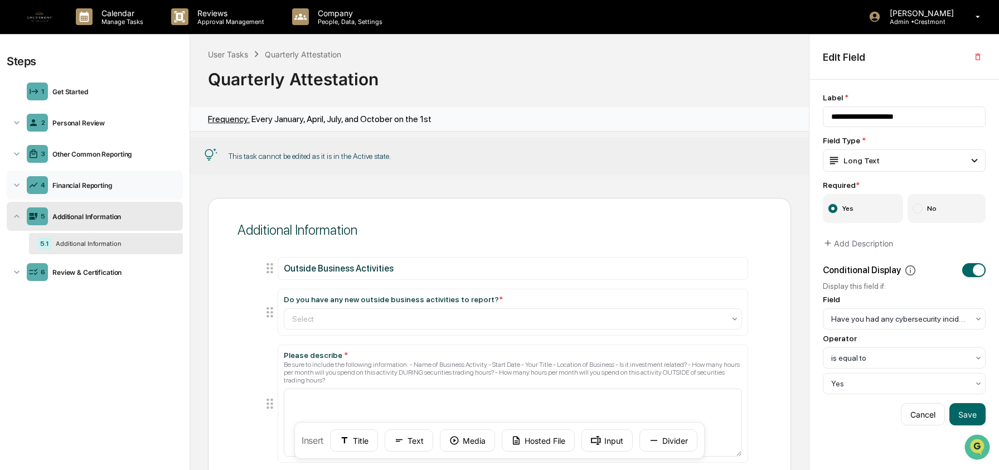
scroll to position [0, 0]
click at [227, 55] on div "User Tasks" at bounding box center [228, 54] width 40 height 9
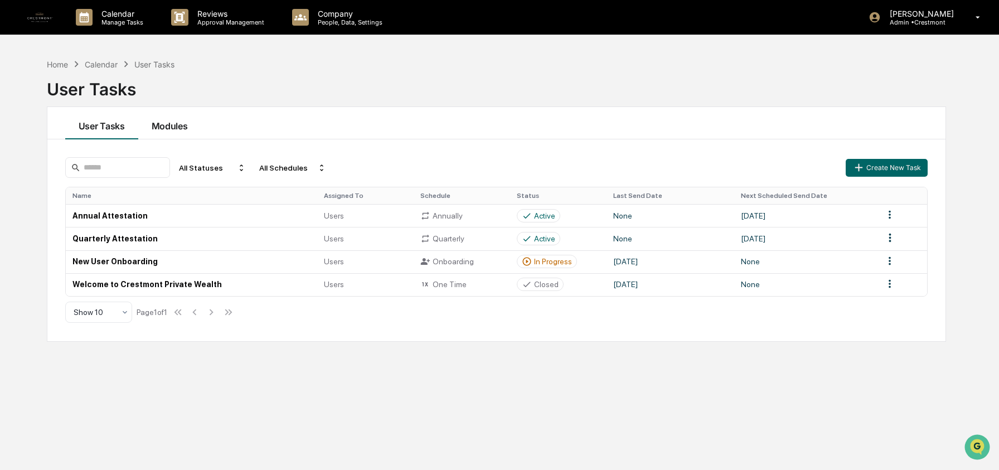
click at [169, 126] on button "Modules" at bounding box center [169, 123] width 63 height 32
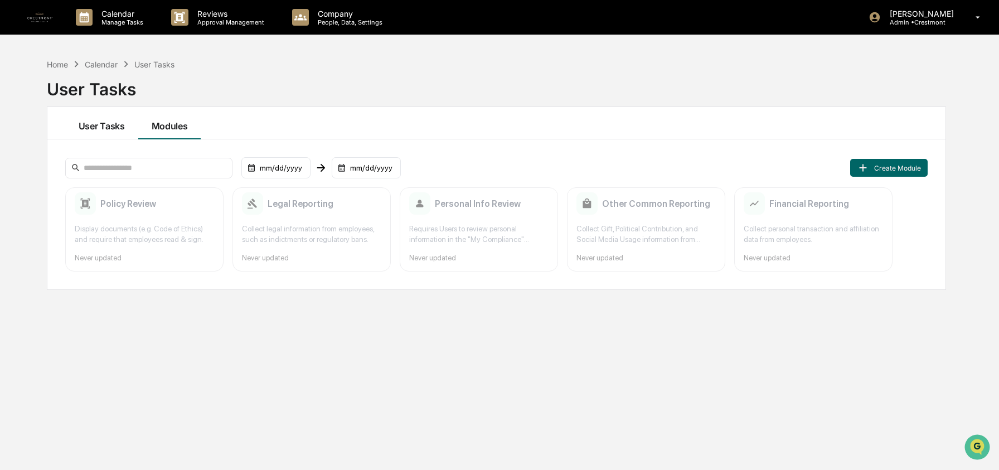
click at [127, 125] on button "User Tasks" at bounding box center [101, 123] width 73 height 32
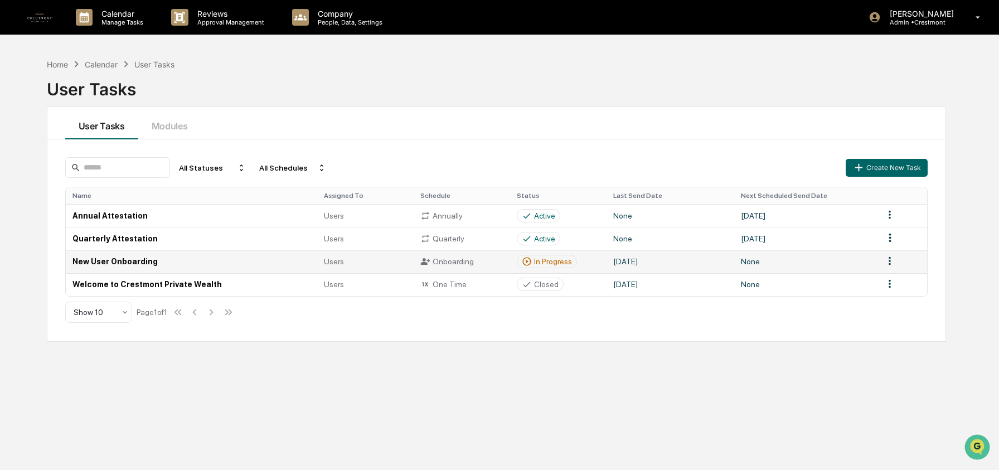
click at [120, 262] on td "New User Onboarding" at bounding box center [192, 261] width 252 height 23
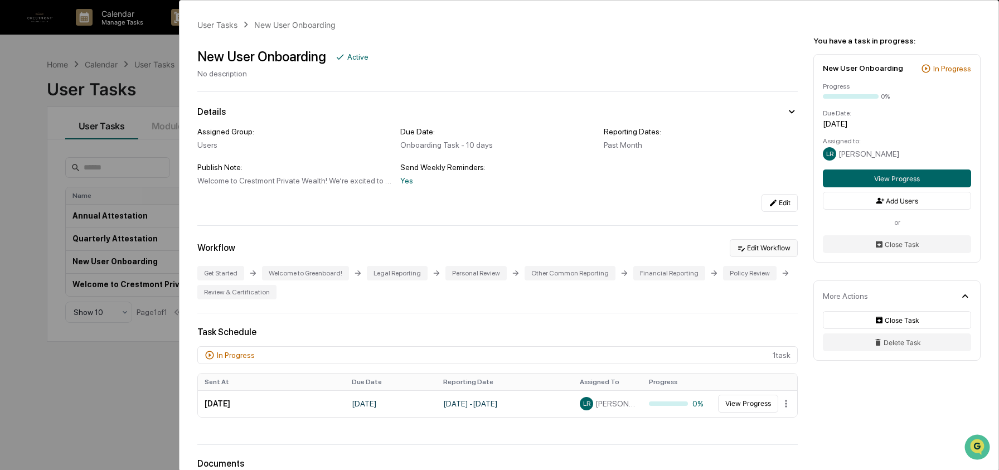
click at [772, 252] on button "Edit Workflow" at bounding box center [764, 248] width 68 height 18
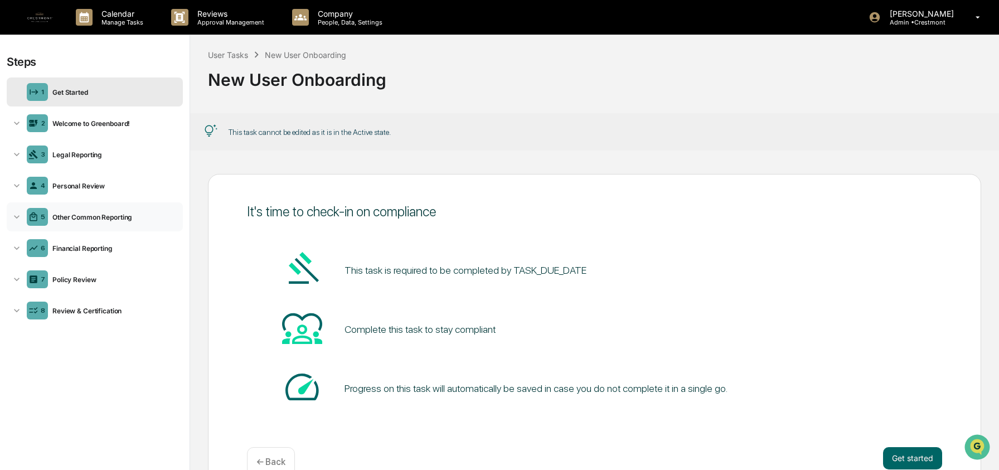
click at [112, 213] on div "Other Common Reporting" at bounding box center [113, 217] width 130 height 8
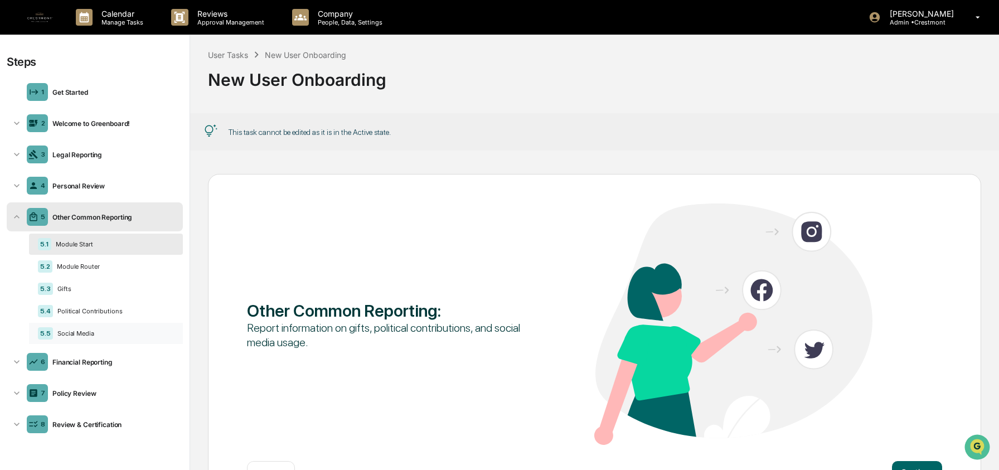
click at [63, 328] on div "5.5 Social Media" at bounding box center [106, 333] width 154 height 21
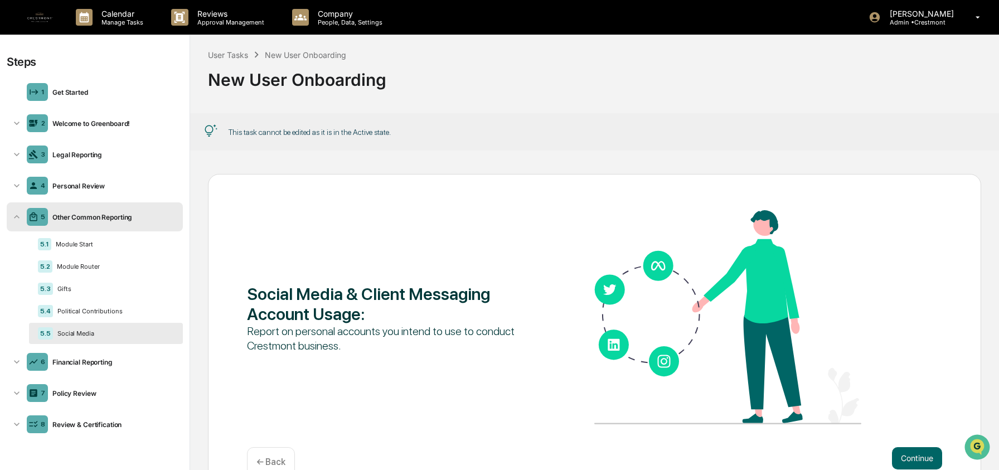
click at [236, 62] on div "New User Onboarding" at bounding box center [594, 75] width 773 height 29
click at [236, 57] on div "User Tasks" at bounding box center [228, 54] width 40 height 9
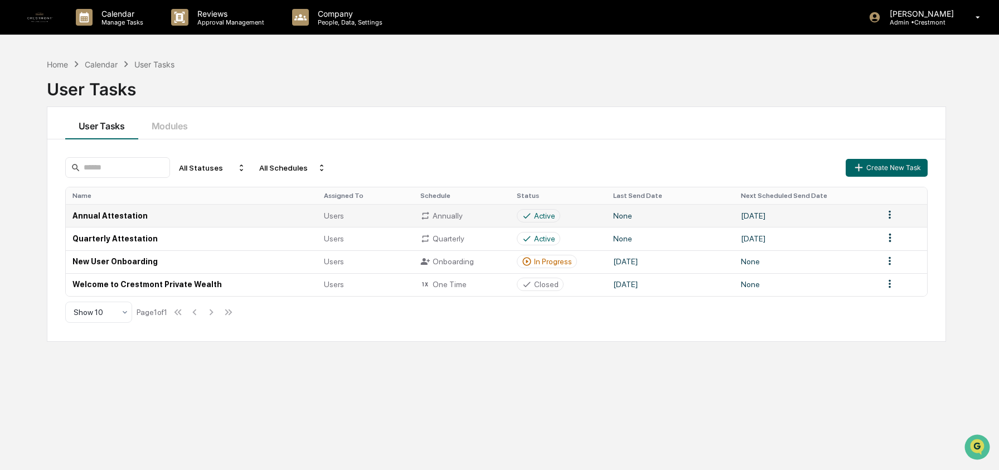
click at [117, 214] on td "Annual Attestation" at bounding box center [192, 215] width 252 height 23
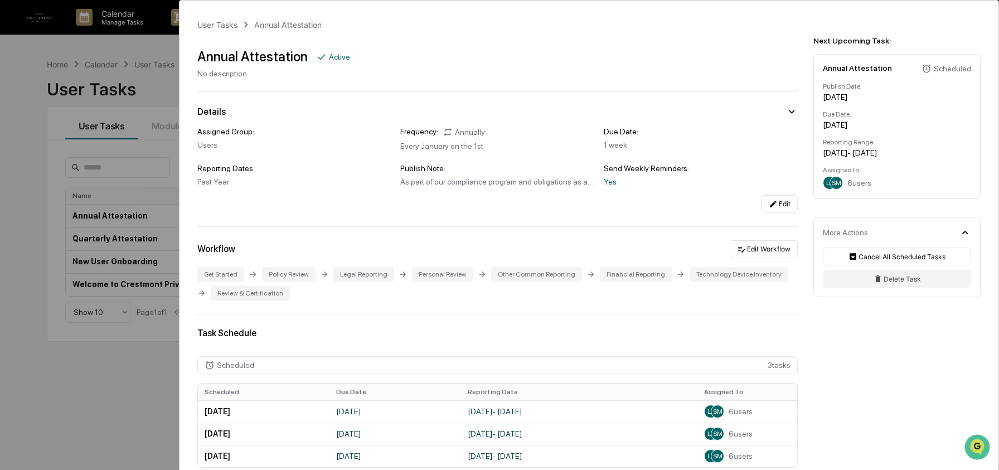
click at [159, 86] on div "User Tasks Annual Attestation Annual Attestation Active No description Details …" at bounding box center [499, 235] width 999 height 470
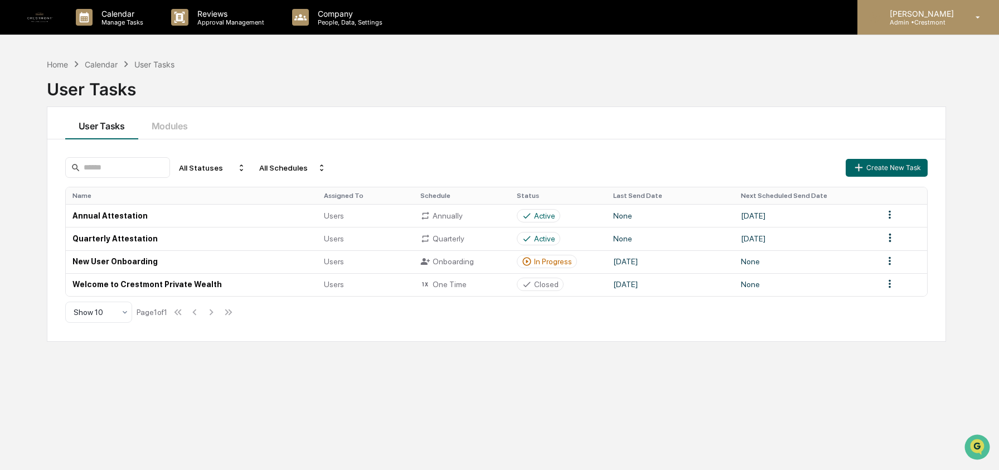
click at [900, 19] on p "Admin • Crestmont" at bounding box center [920, 22] width 79 height 8
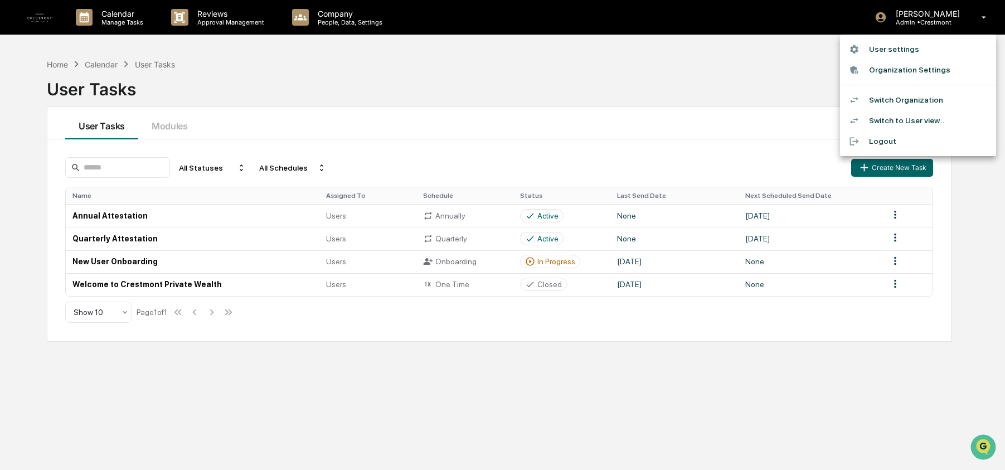
click at [901, 94] on li "Switch Organization" at bounding box center [918, 100] width 156 height 21
